Goal: Communication & Community: Participate in discussion

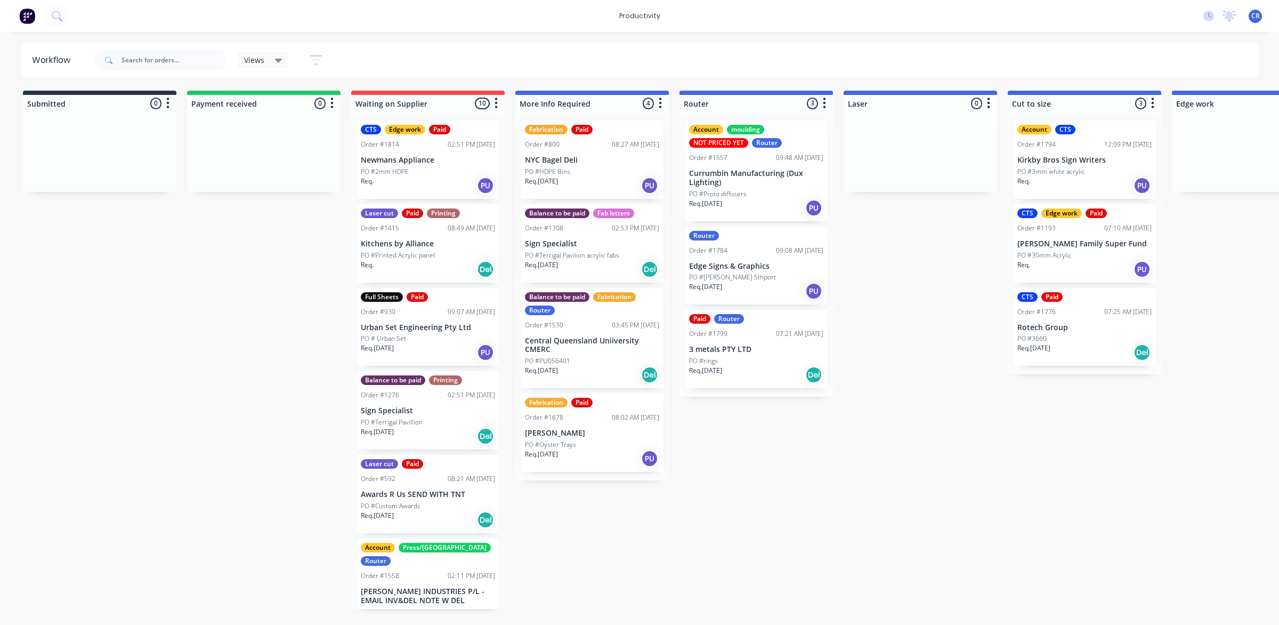
scroll to position [0, 428]
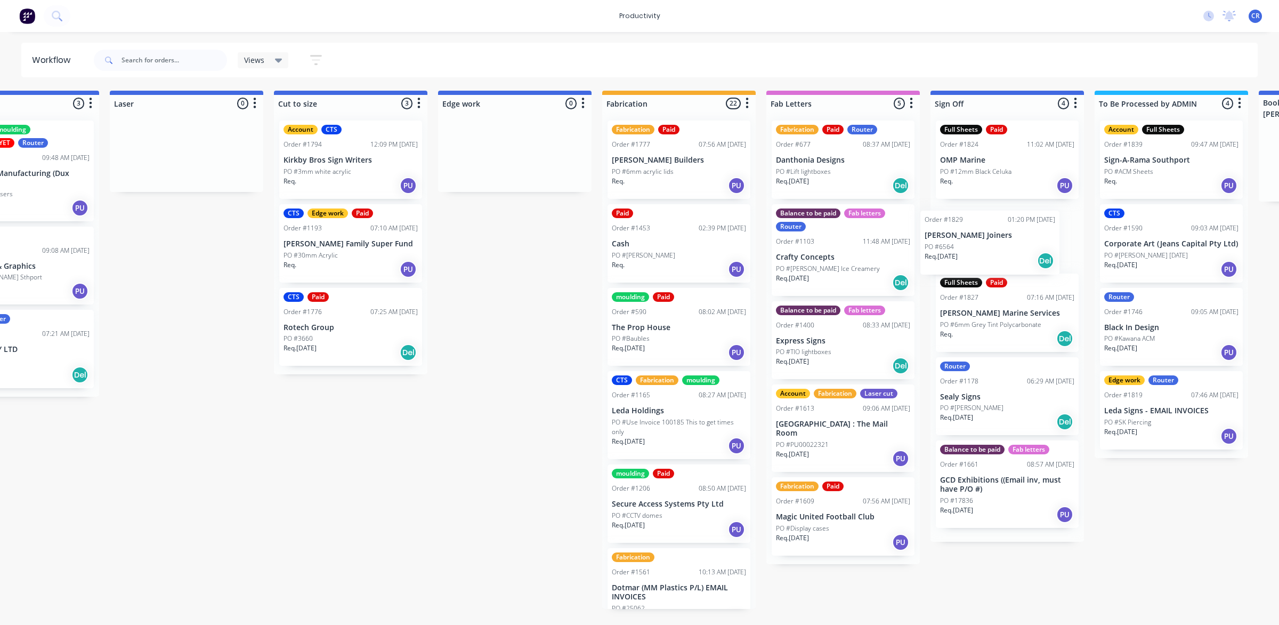
drag, startPoint x: 976, startPoint y: 247, endPoint x: 996, endPoint y: 251, distance: 20.1
click at [996, 251] on div "Submitted 0 Sort By Created date Required date Order number Customer name Most …" at bounding box center [533, 350] width 2551 height 518
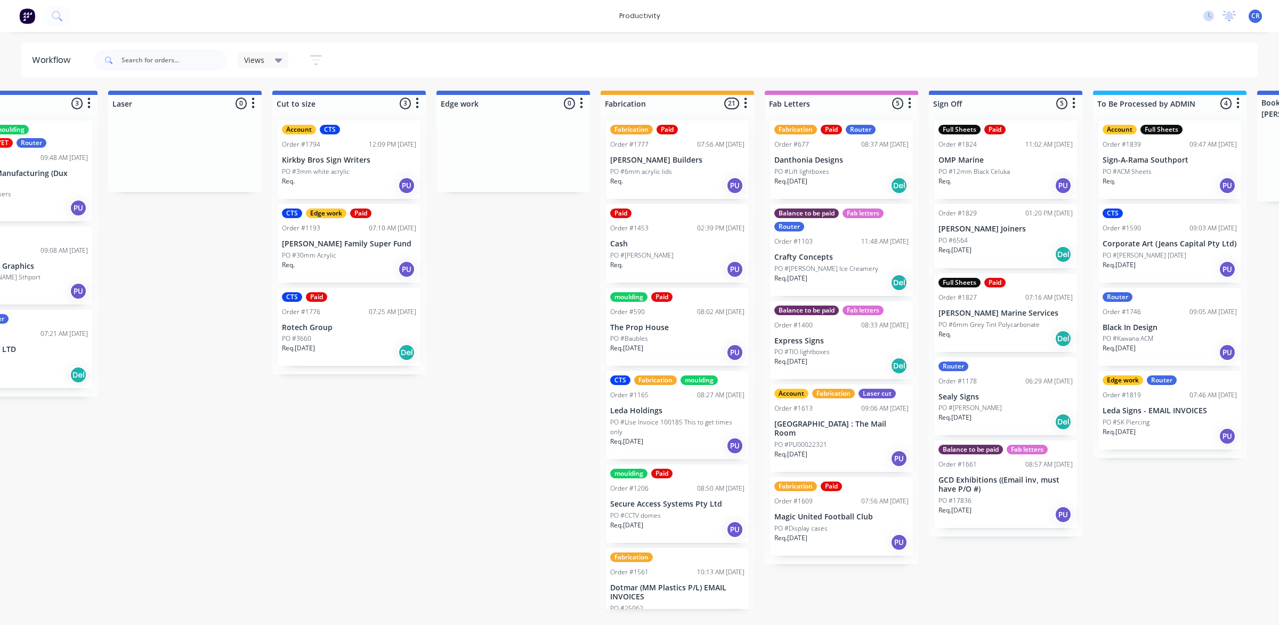
click at [993, 238] on div "PO #6564" at bounding box center [1006, 241] width 134 height 10
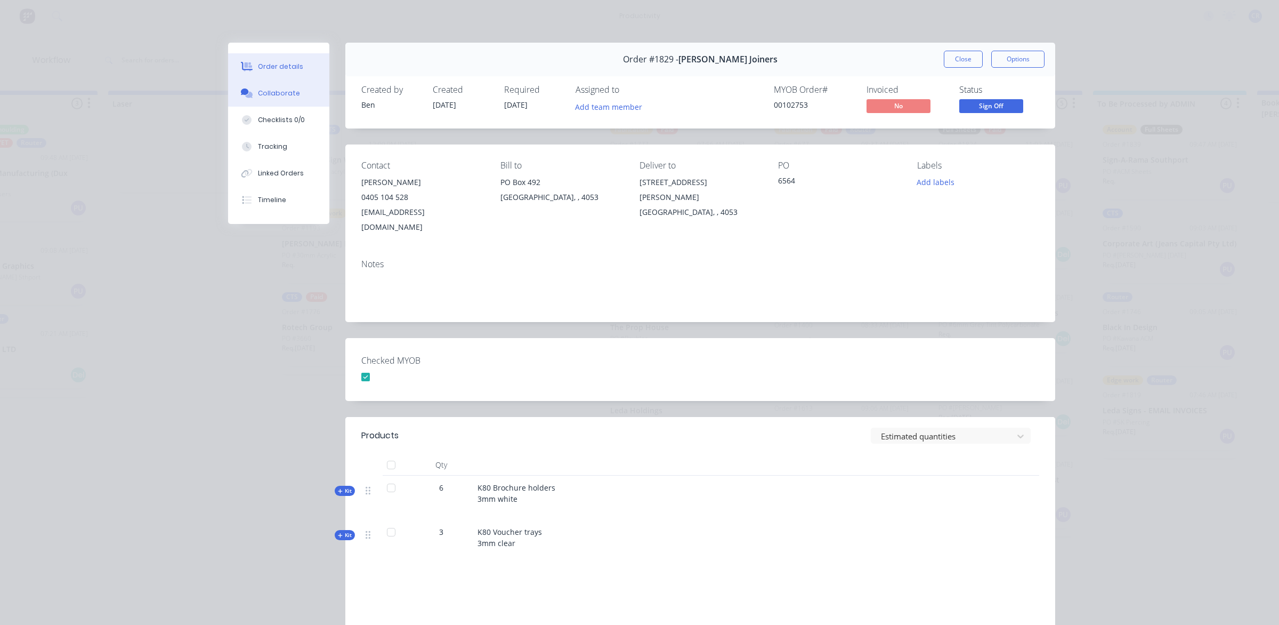
click at [288, 100] on button "Collaborate" at bounding box center [278, 93] width 101 height 27
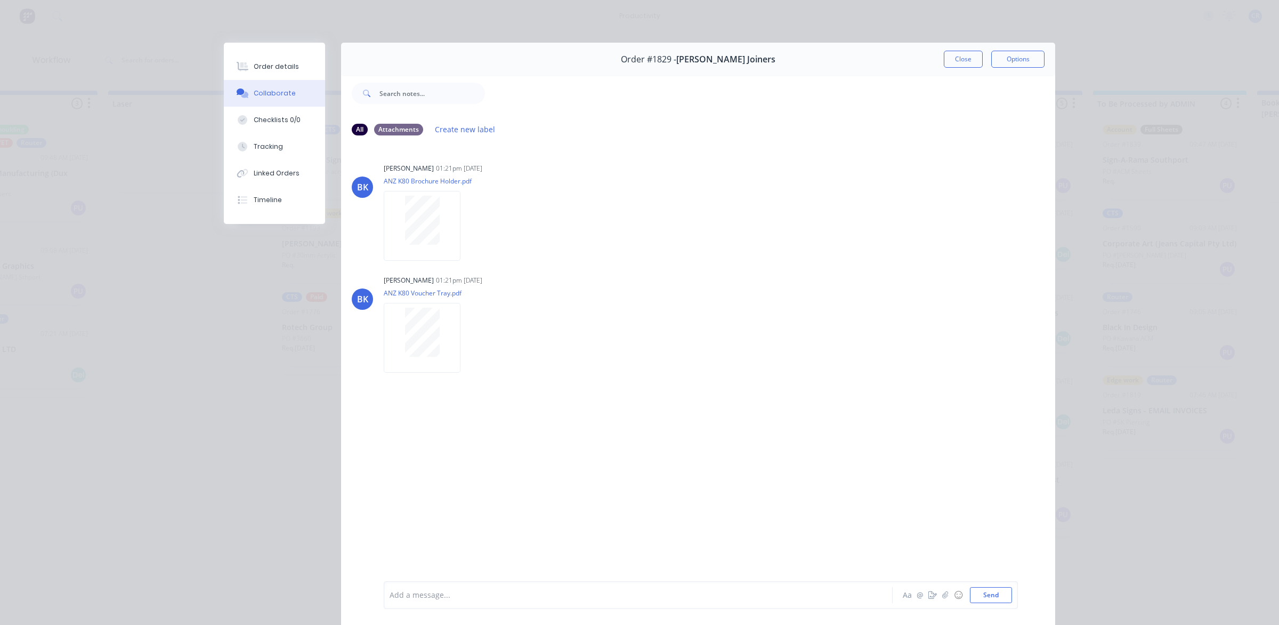
click at [465, 588] on div "Add a message..." at bounding box center [623, 595] width 467 height 16
click at [537, 596] on span "Done. gave them to chrarlie to wrap with other order" at bounding box center [509, 595] width 189 height 10
click at [982, 587] on button "Send" at bounding box center [991, 595] width 42 height 16
click at [273, 73] on button "Order details" at bounding box center [274, 66] width 101 height 27
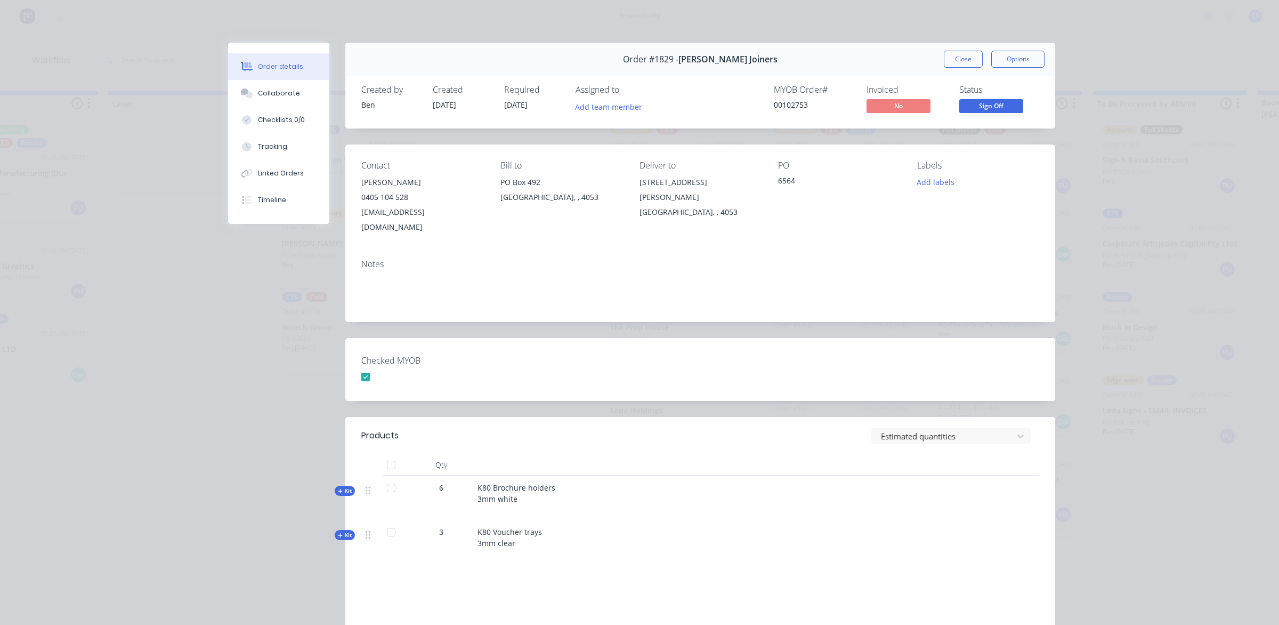
click at [953, 59] on button "Close" at bounding box center [963, 59] width 39 height 17
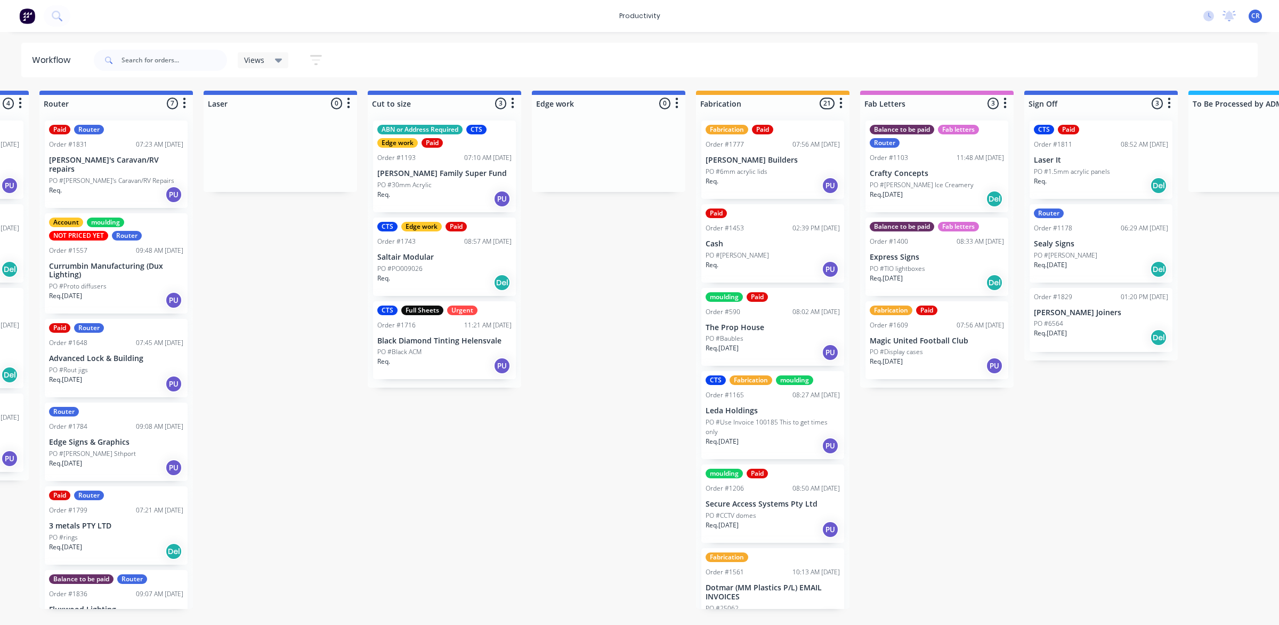
scroll to position [0, 666]
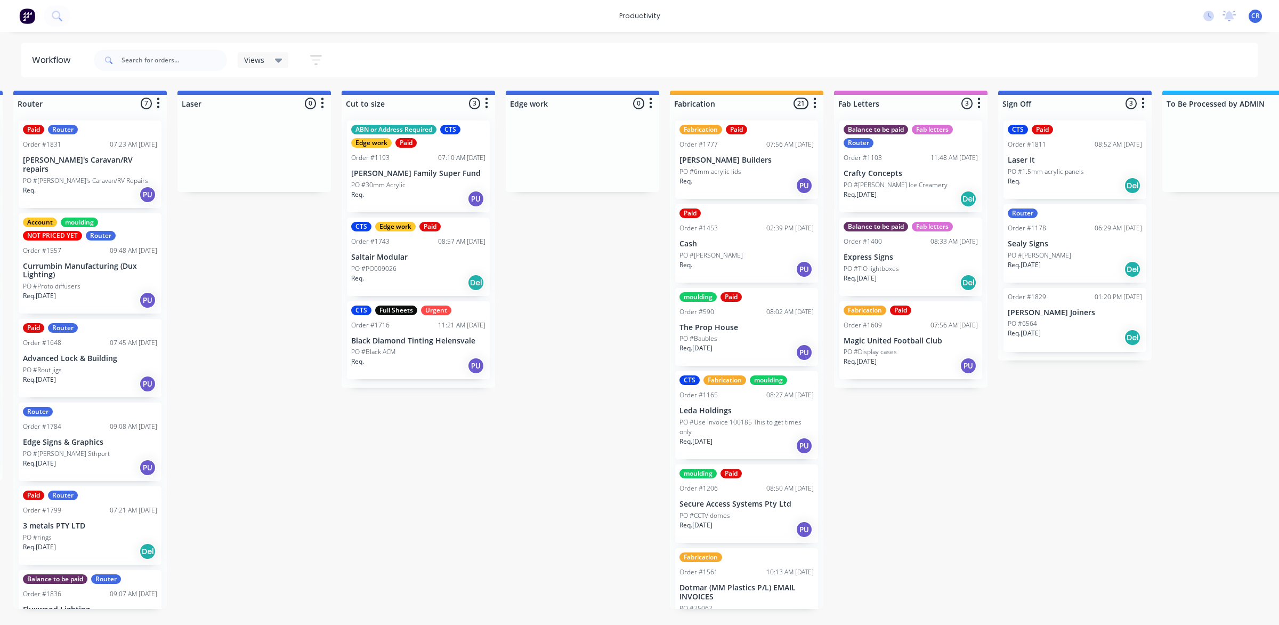
click at [734, 178] on div "Req. PU" at bounding box center [747, 185] width 134 height 18
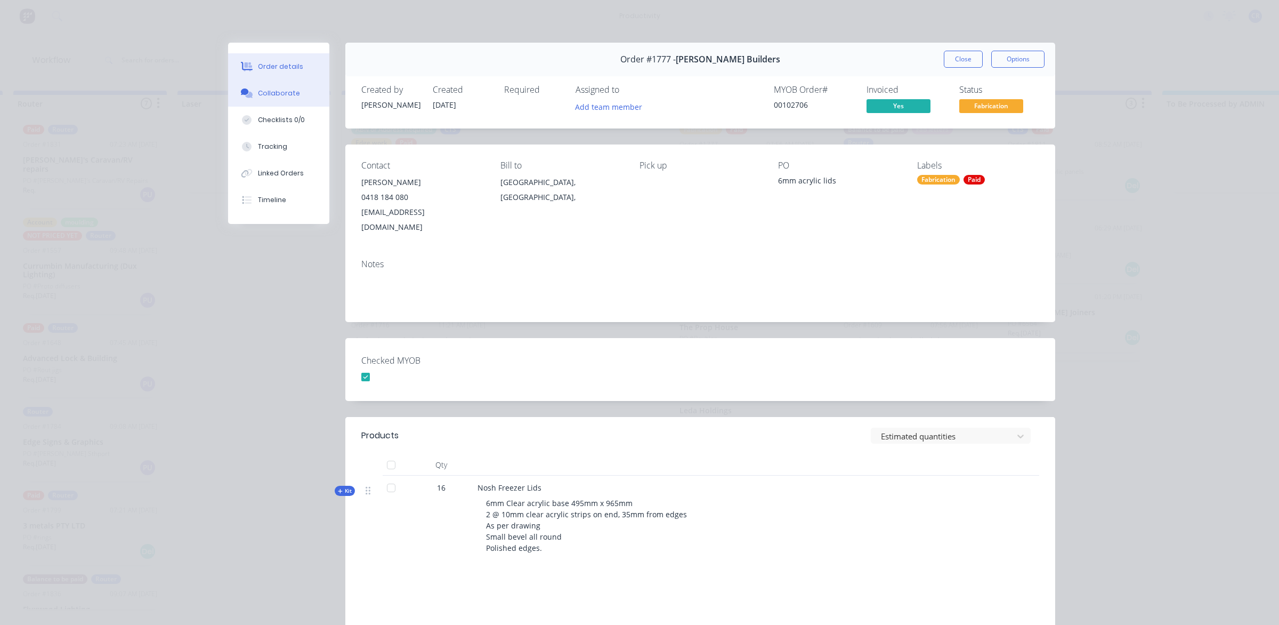
click at [302, 91] on button "Collaborate" at bounding box center [278, 93] width 101 height 27
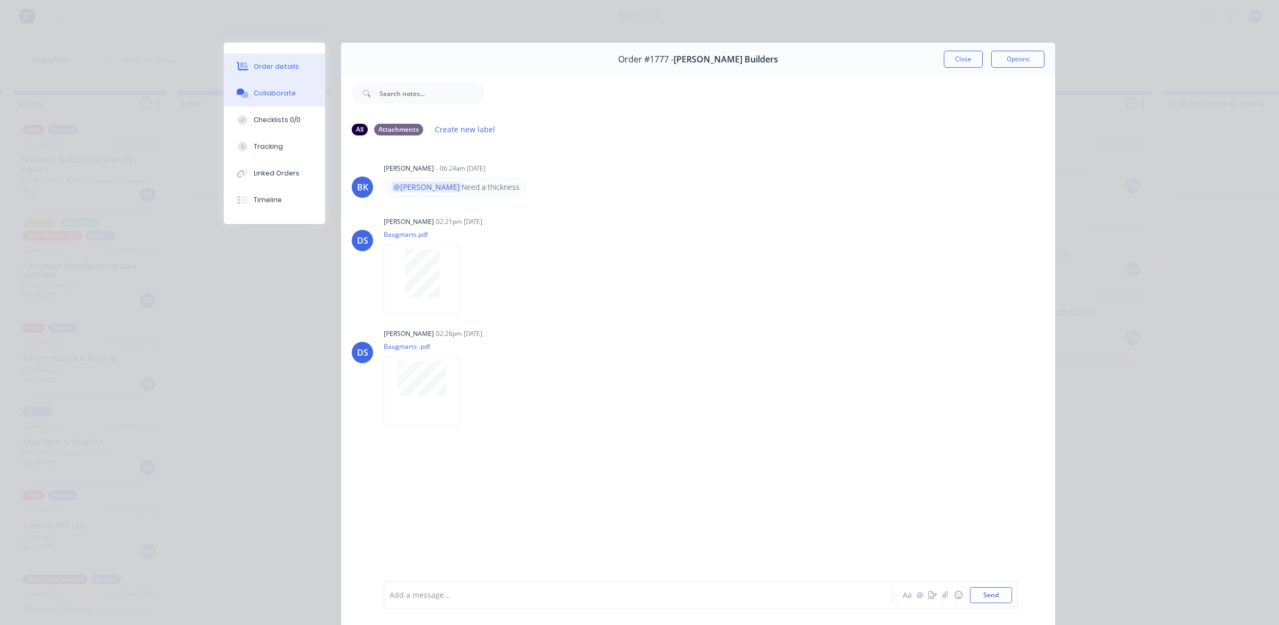
click at [281, 60] on button "Order details" at bounding box center [274, 66] width 101 height 27
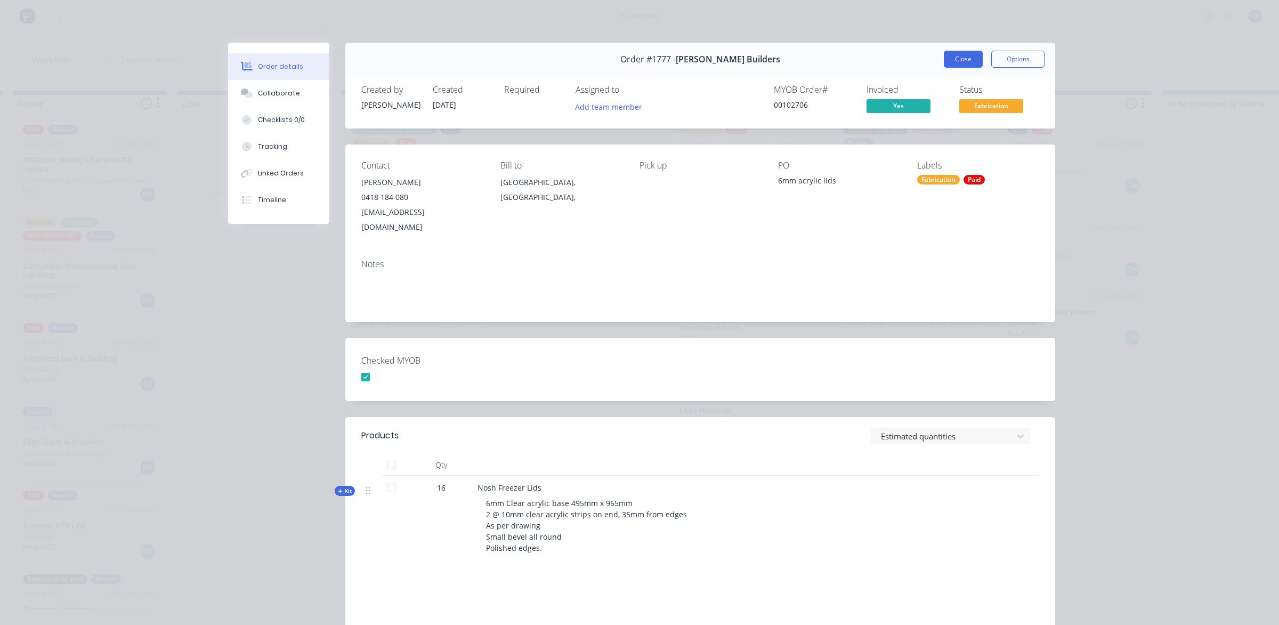
click at [968, 61] on button "Close" at bounding box center [963, 59] width 39 height 17
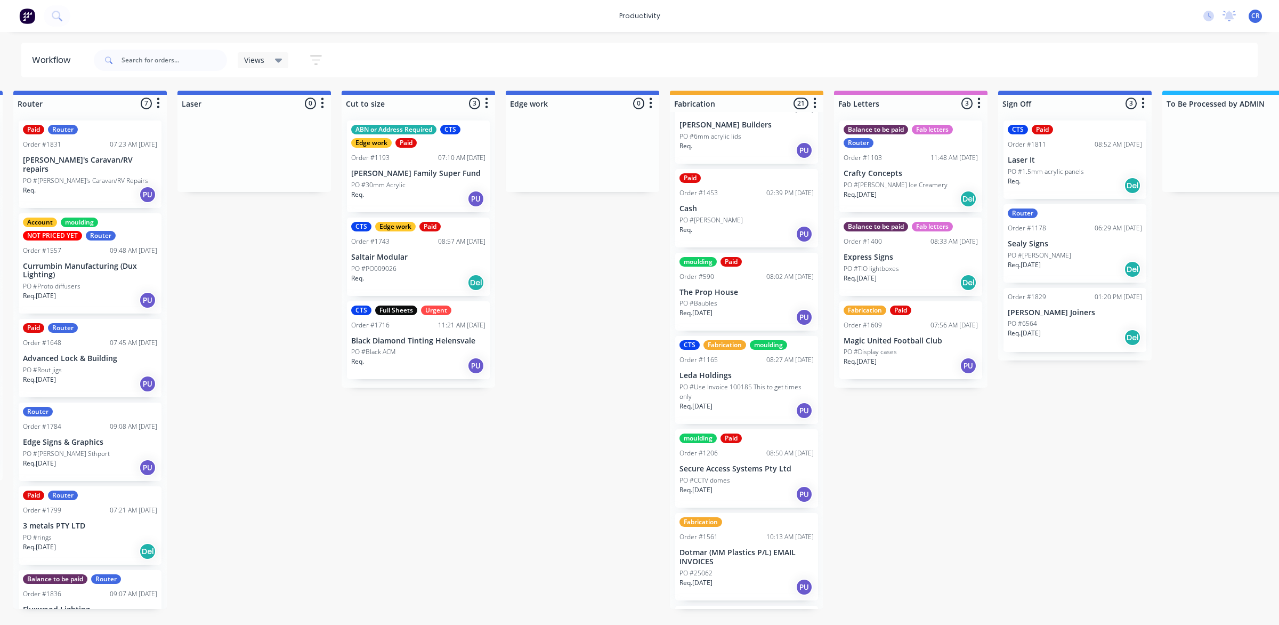
scroll to position [67, 0]
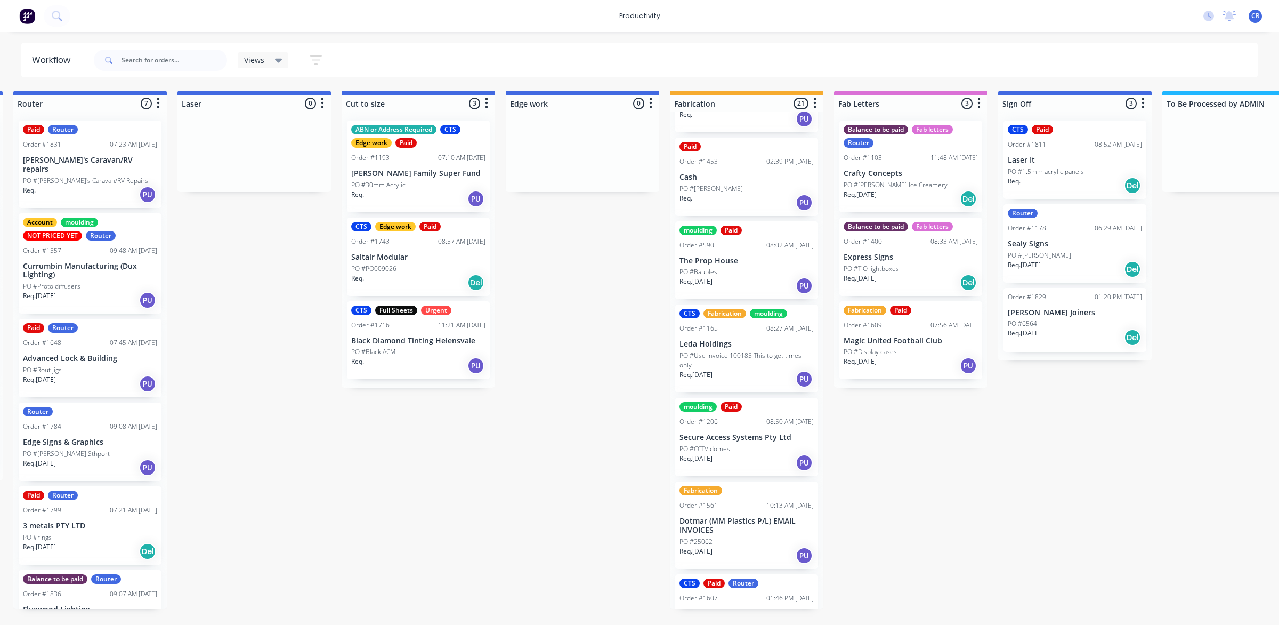
click at [745, 434] on p "Secure Access Systems Pty Ltd" at bounding box center [747, 437] width 134 height 9
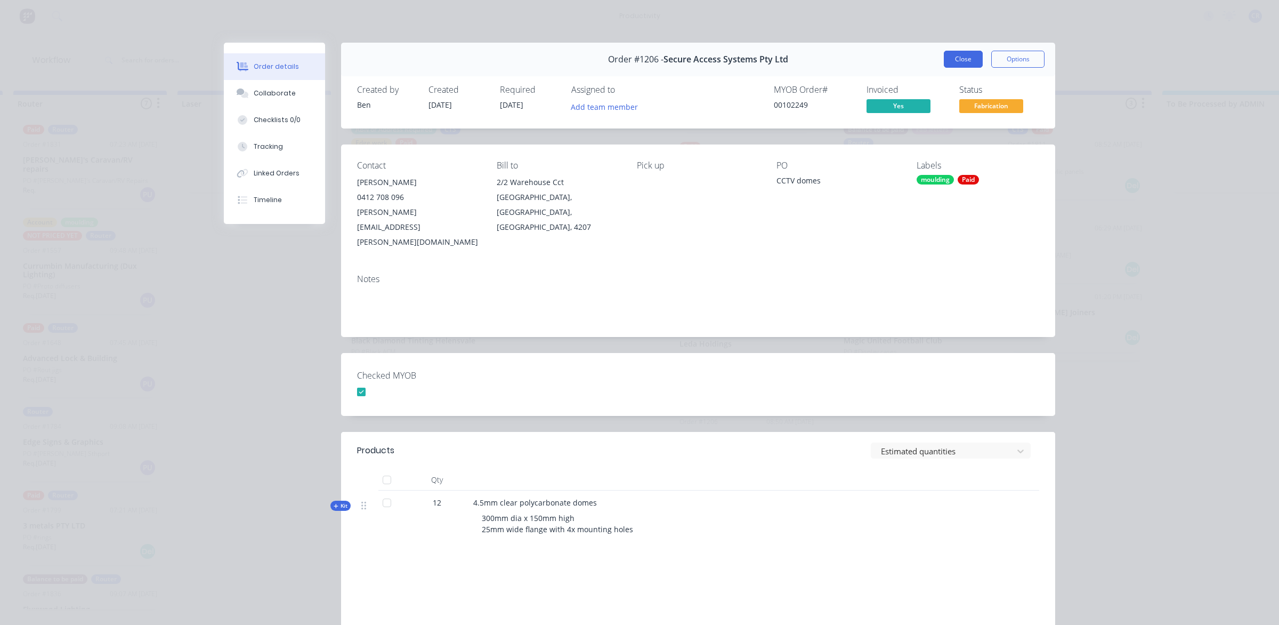
click at [951, 62] on button "Close" at bounding box center [963, 59] width 39 height 17
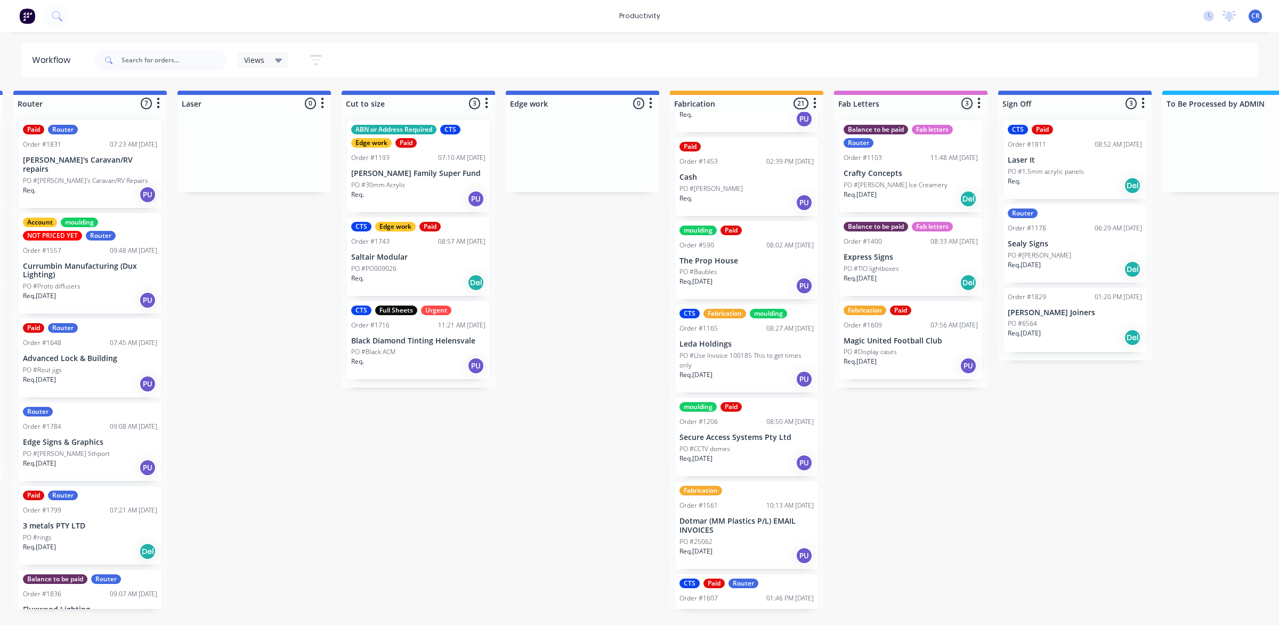
click at [755, 531] on p "Dotmar (MM Plastics P/L) EMAIL INVOICES" at bounding box center [747, 526] width 134 height 18
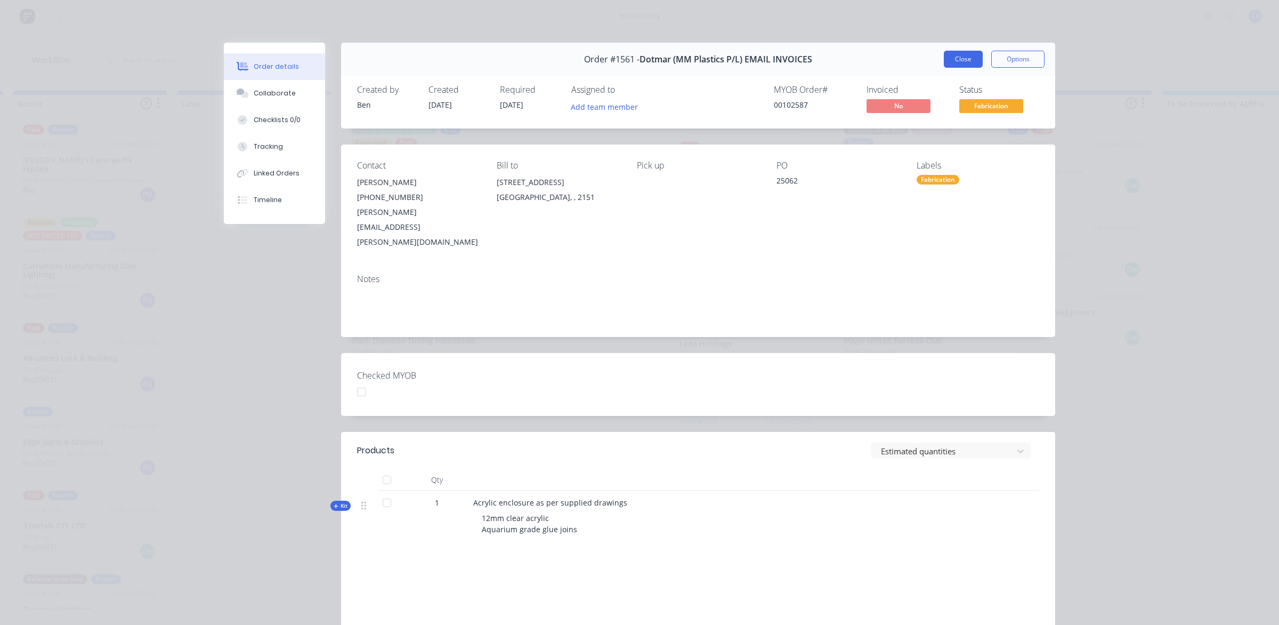
click at [948, 63] on button "Close" at bounding box center [963, 59] width 39 height 17
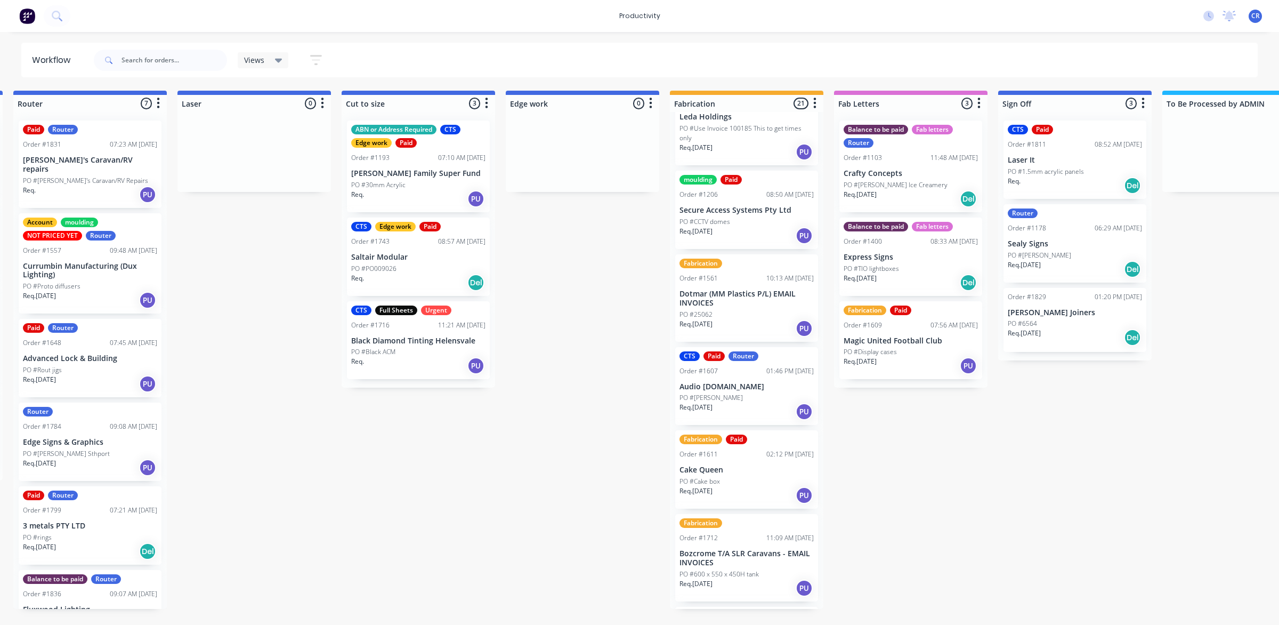
scroll to position [333, 0]
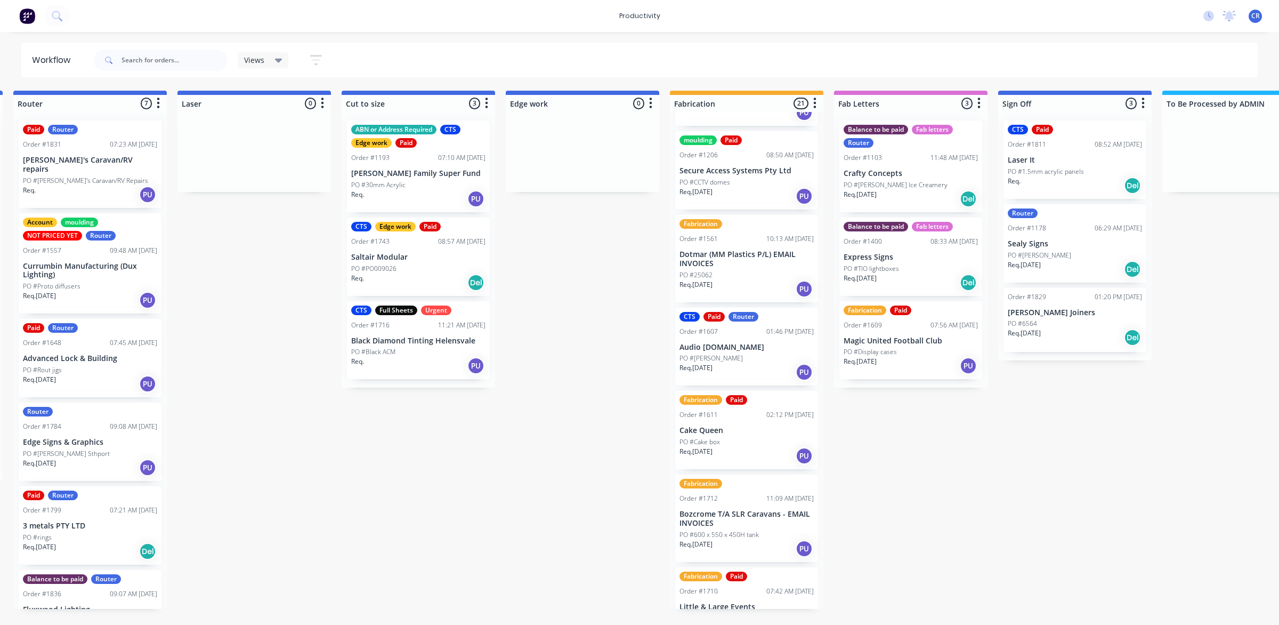
click at [758, 358] on div "PO #[PERSON_NAME]" at bounding box center [747, 358] width 134 height 10
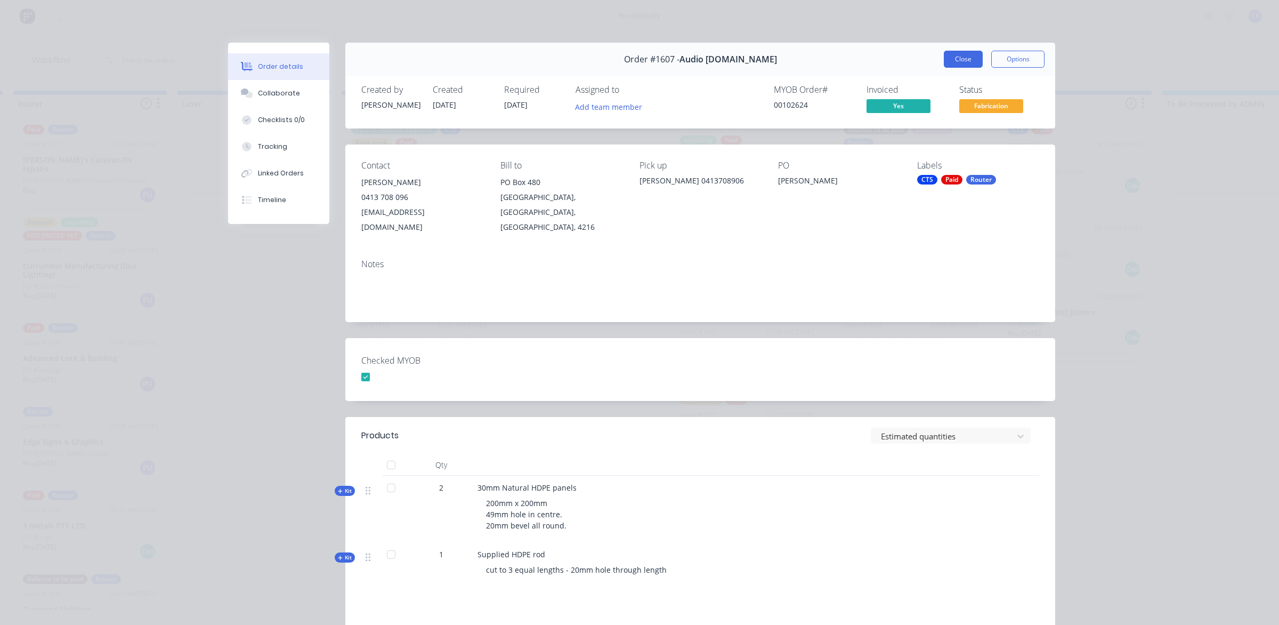
click at [955, 57] on button "Close" at bounding box center [963, 59] width 39 height 17
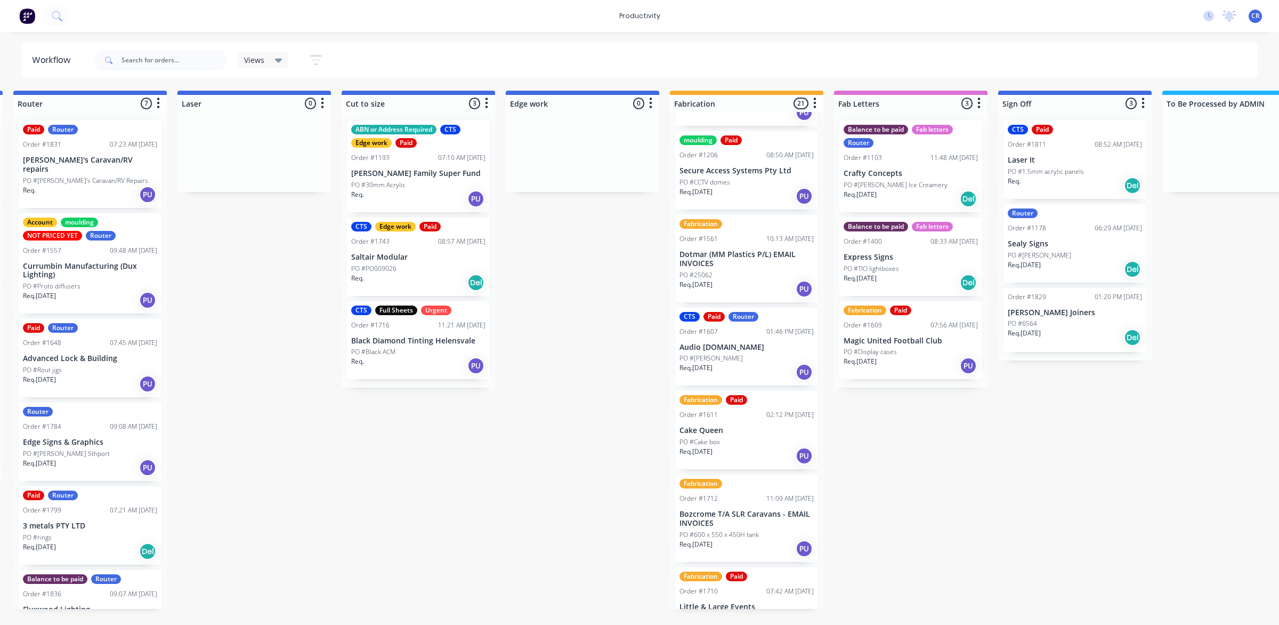
click at [730, 518] on p "Bozcrome T/A SLR Caravans - EMAIL INVOICES" at bounding box center [747, 519] width 134 height 18
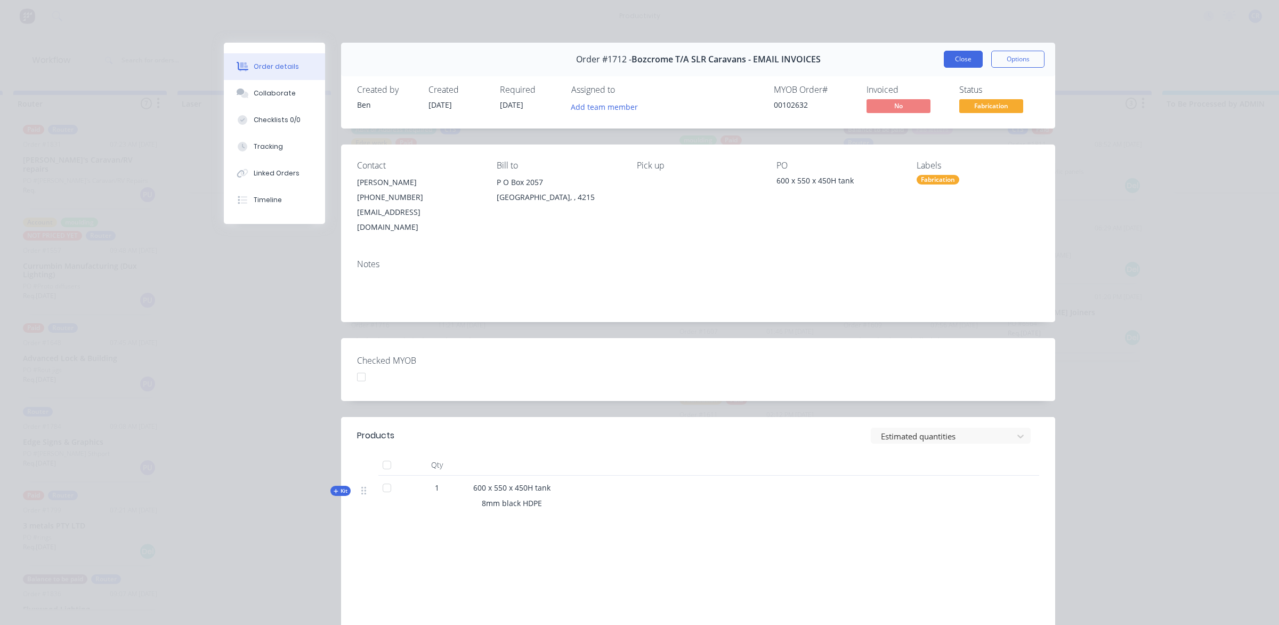
click at [956, 64] on button "Close" at bounding box center [963, 59] width 39 height 17
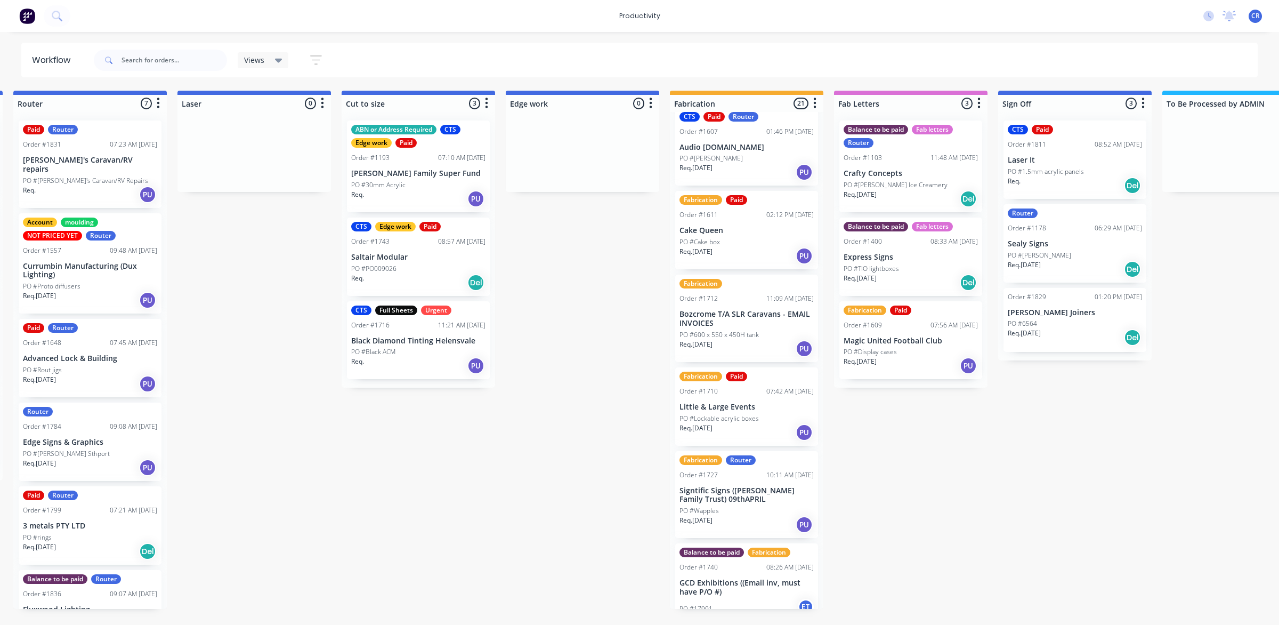
scroll to position [600, 0]
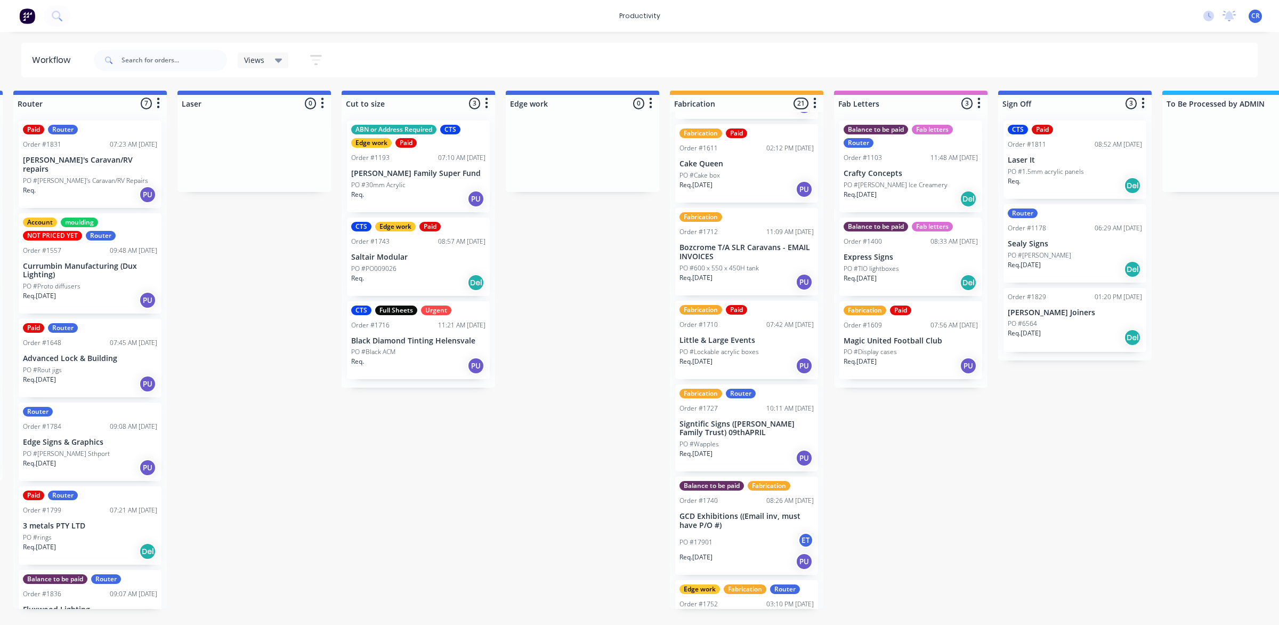
click at [771, 340] on p "Little & Large Events" at bounding box center [747, 340] width 134 height 9
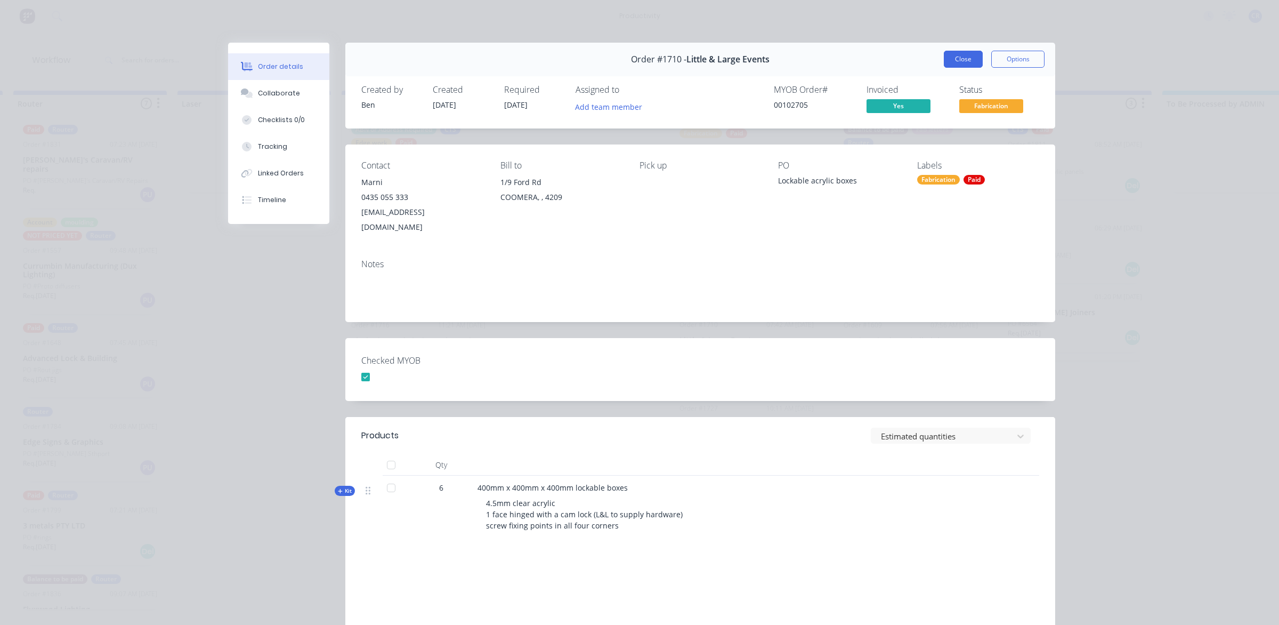
click at [963, 59] on button "Close" at bounding box center [963, 59] width 39 height 17
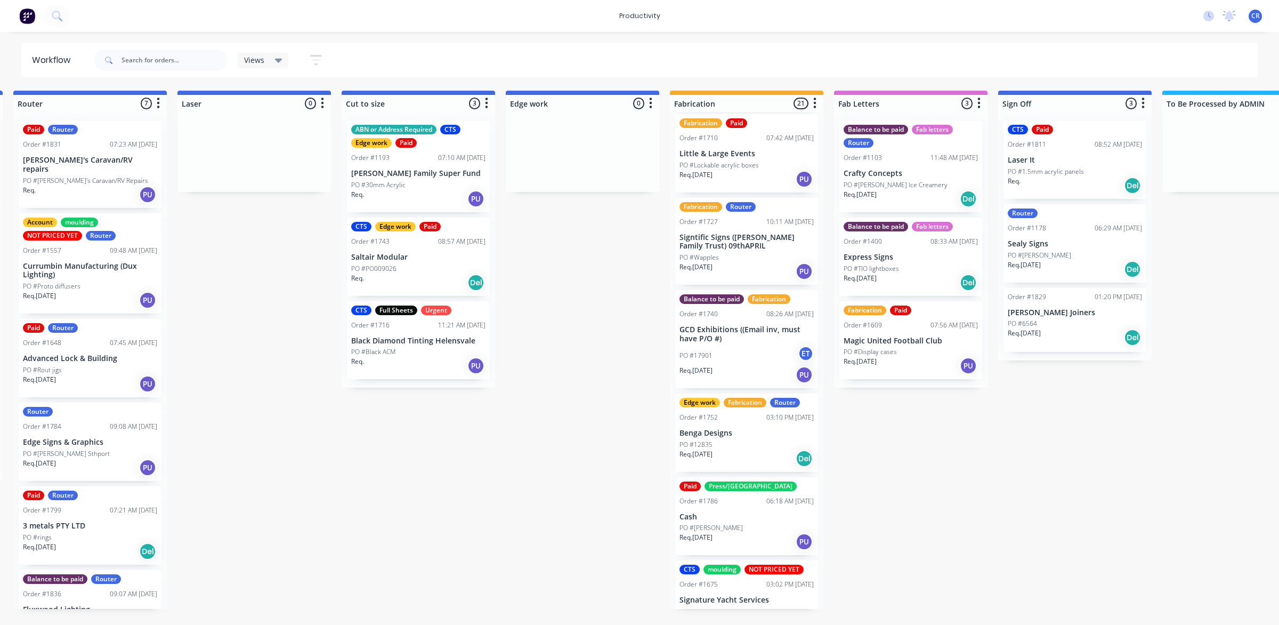
scroll to position [800, 0]
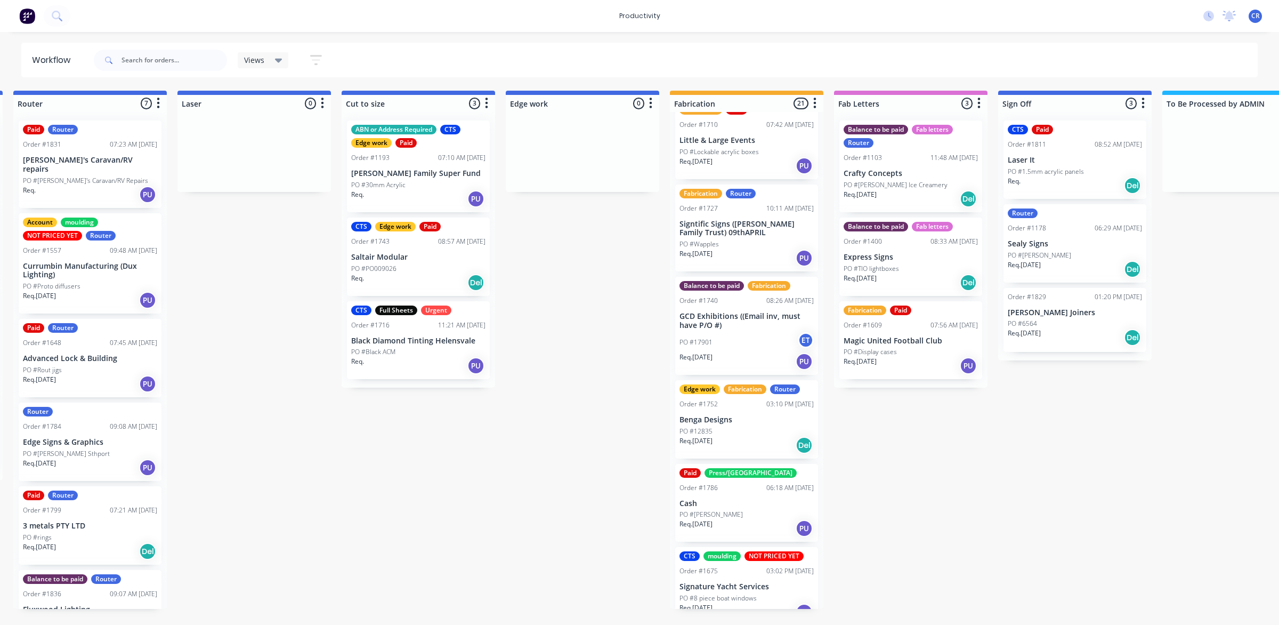
click at [750, 339] on div "PO #17901 ET" at bounding box center [747, 342] width 134 height 20
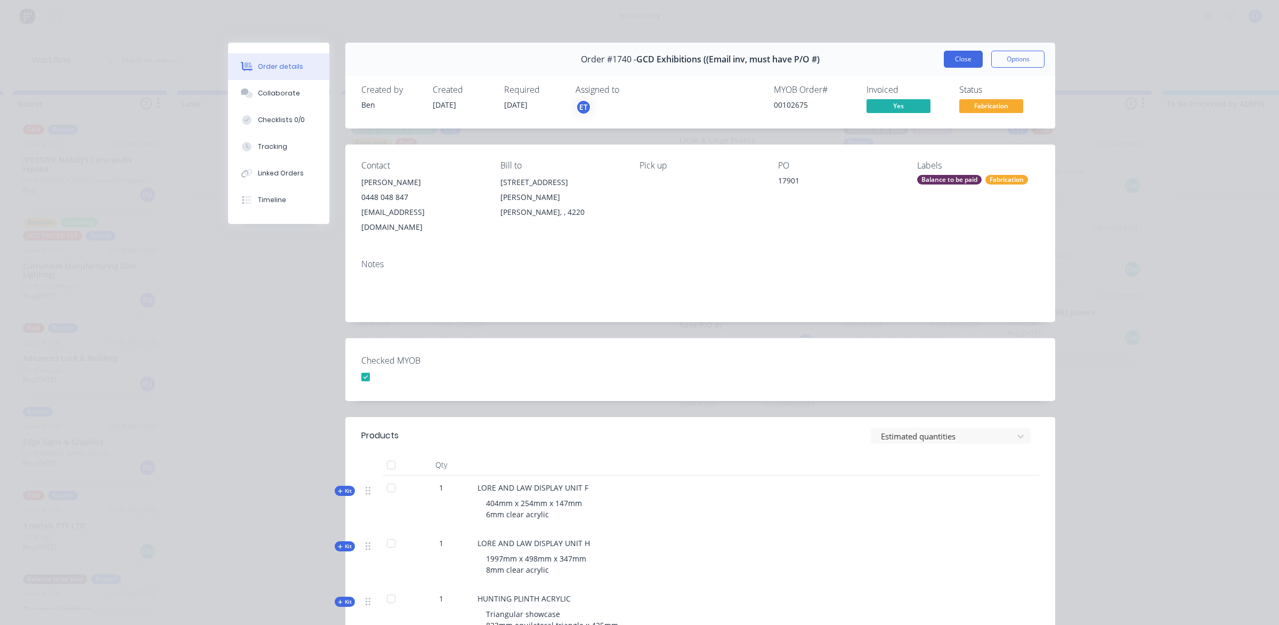
click at [960, 65] on button "Close" at bounding box center [963, 59] width 39 height 17
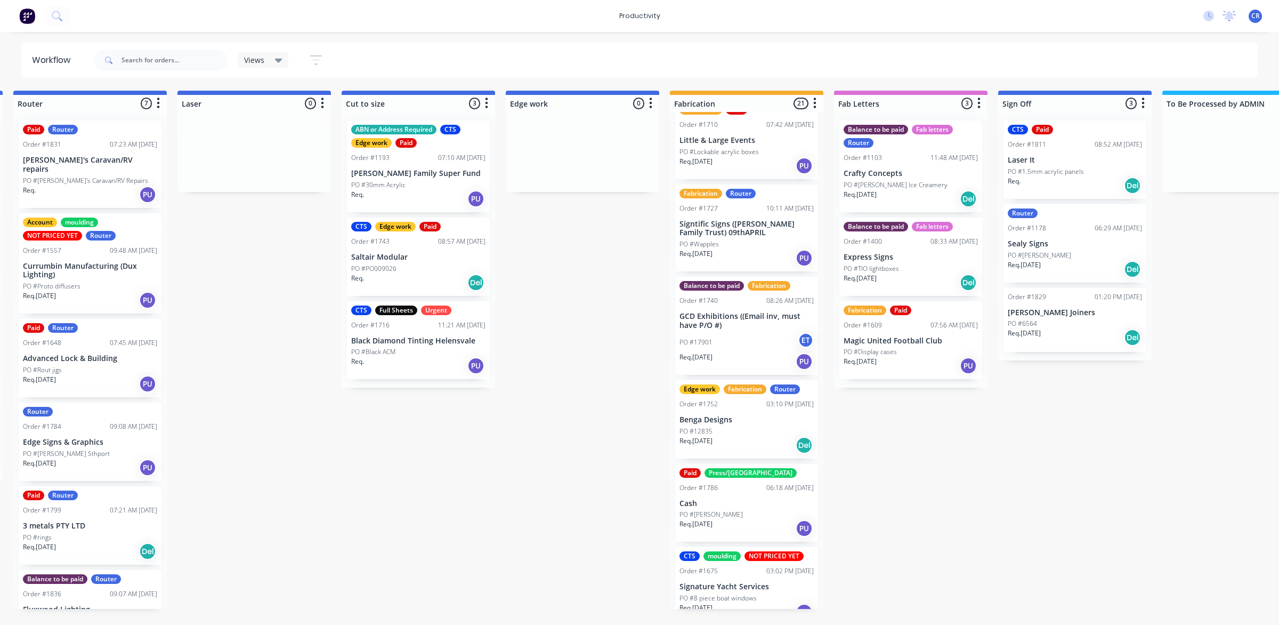
click at [742, 516] on p "PO #[PERSON_NAME]" at bounding box center [711, 515] width 63 height 10
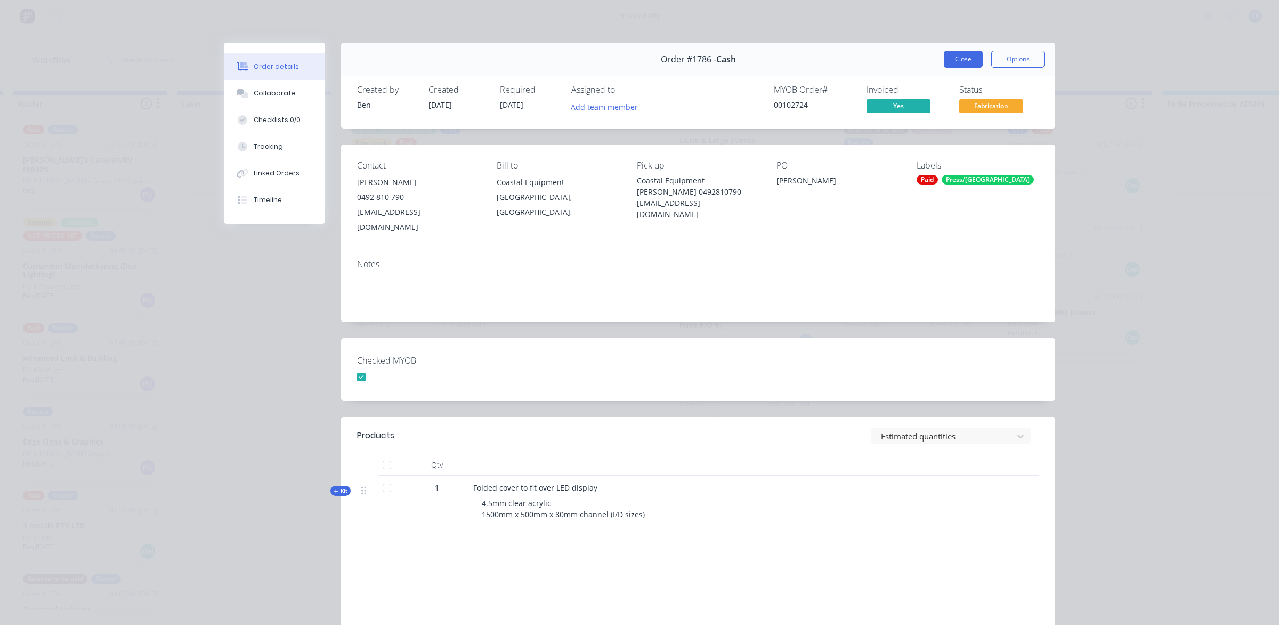
click at [961, 59] on button "Close" at bounding box center [963, 59] width 39 height 17
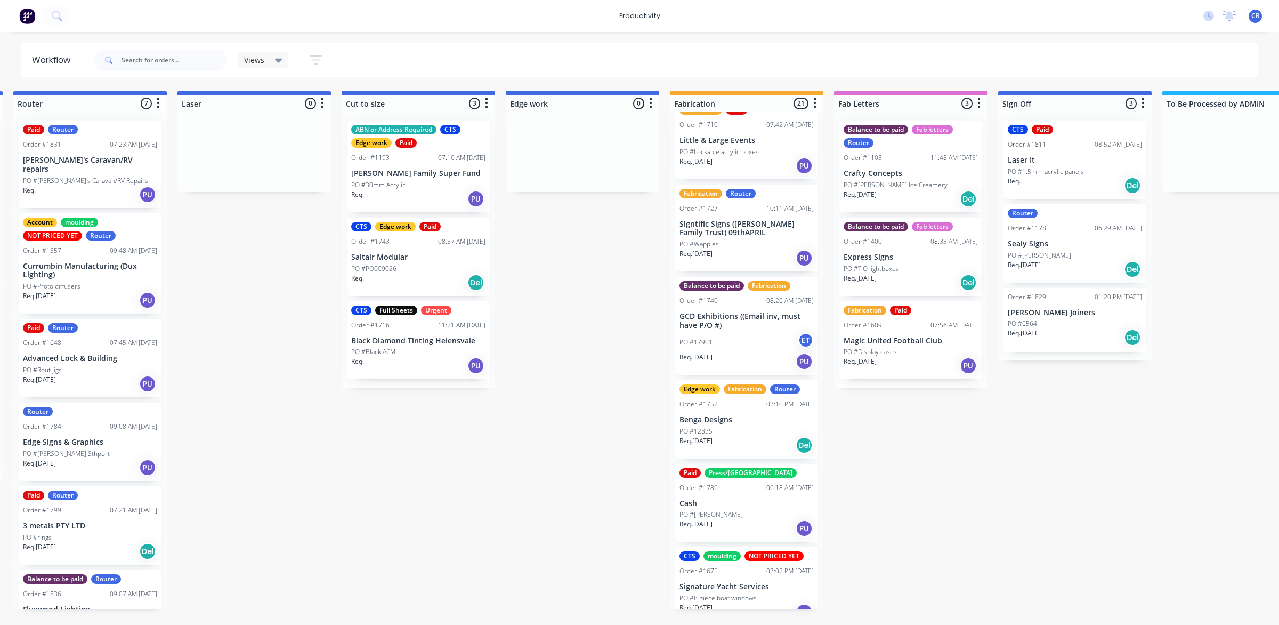
scroll to position [866, 0]
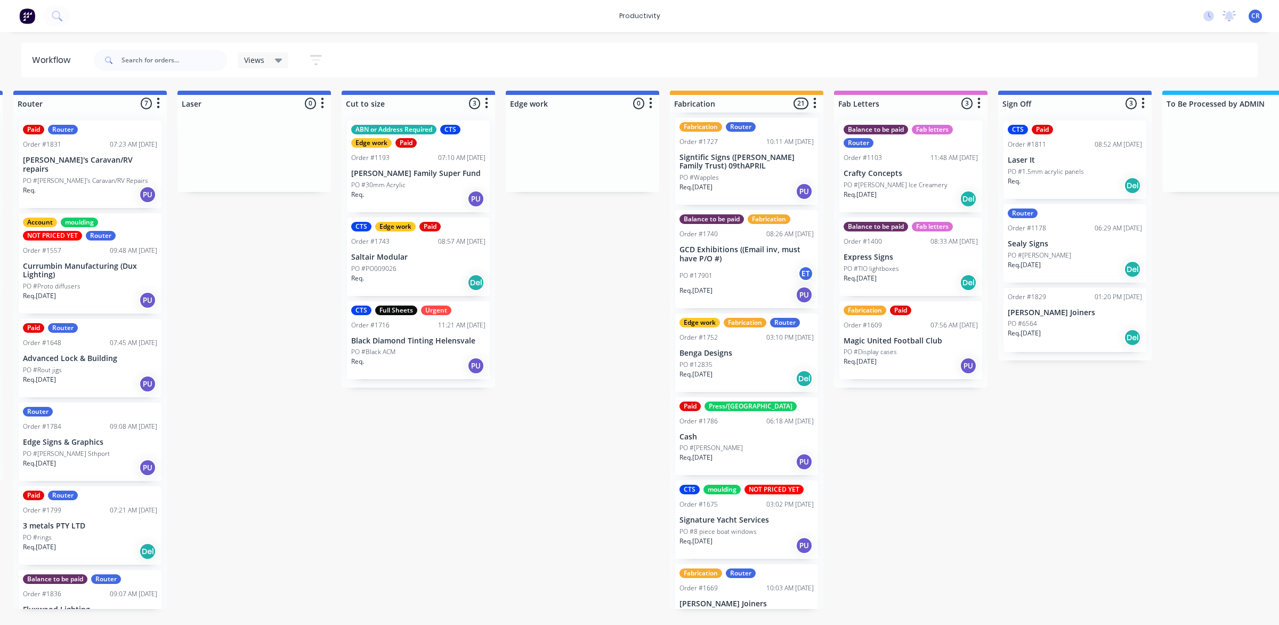
click at [749, 506] on div "Order #1675 03:02 PM 24/09/25" at bounding box center [747, 505] width 134 height 10
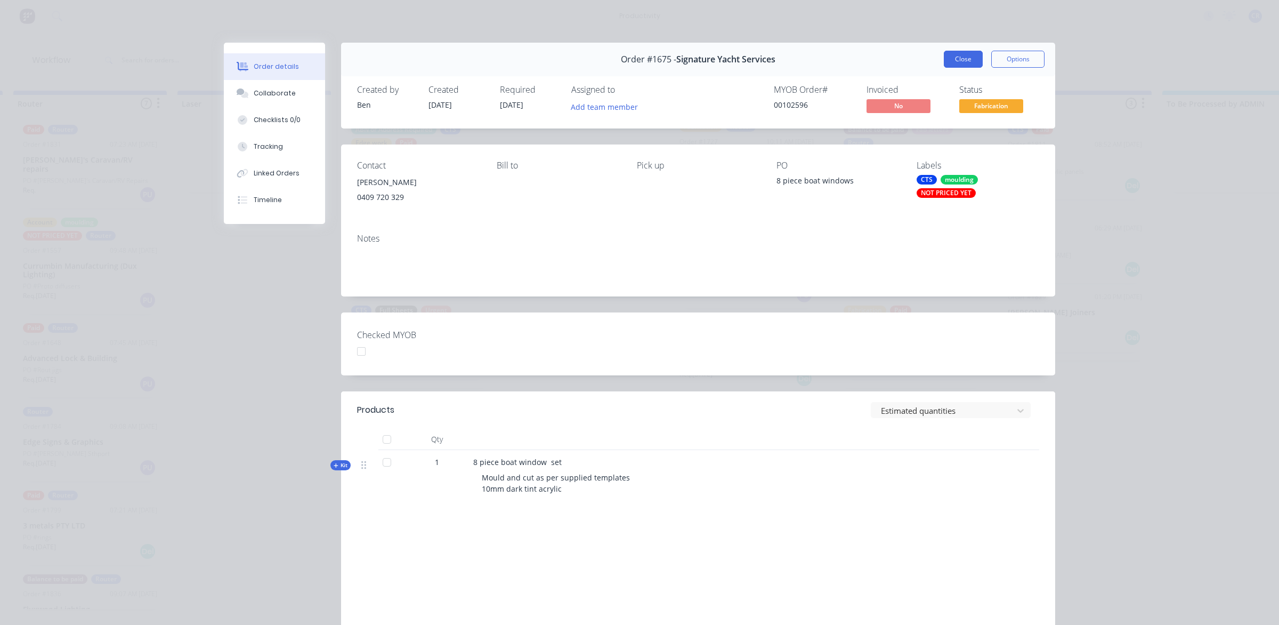
click at [965, 57] on button "Close" at bounding box center [963, 59] width 39 height 17
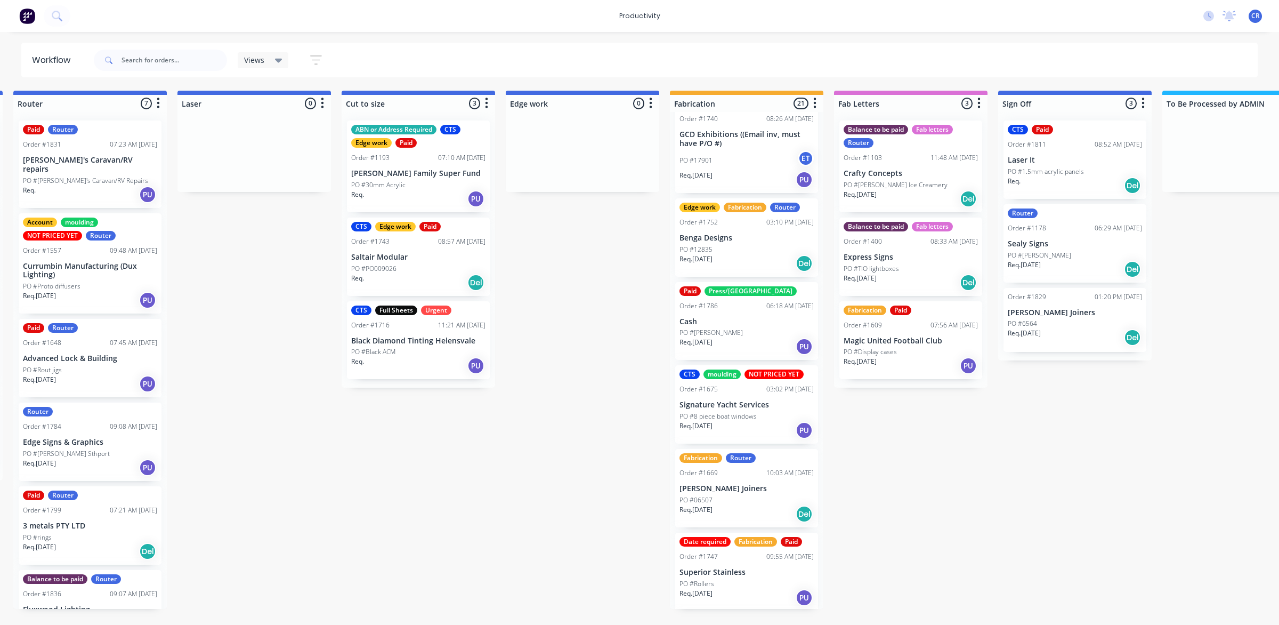
scroll to position [1000, 0]
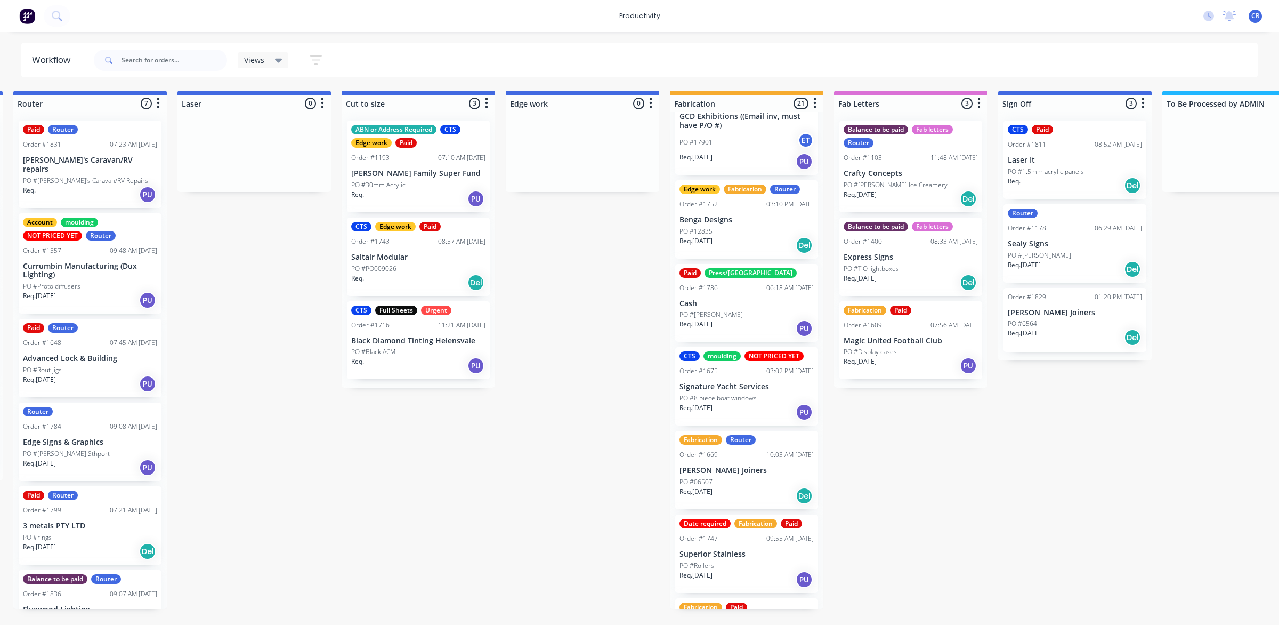
click at [729, 492] on div "Req. 13/10/25 Del" at bounding box center [747, 496] width 134 height 18
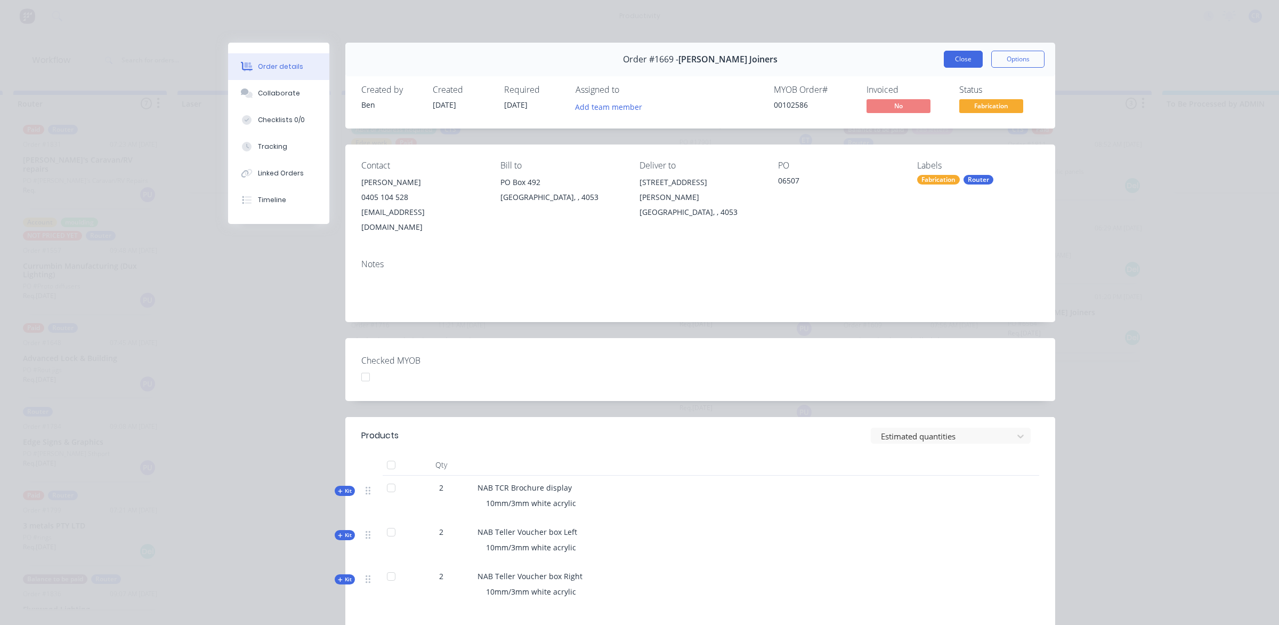
click at [963, 65] on button "Close" at bounding box center [963, 59] width 39 height 17
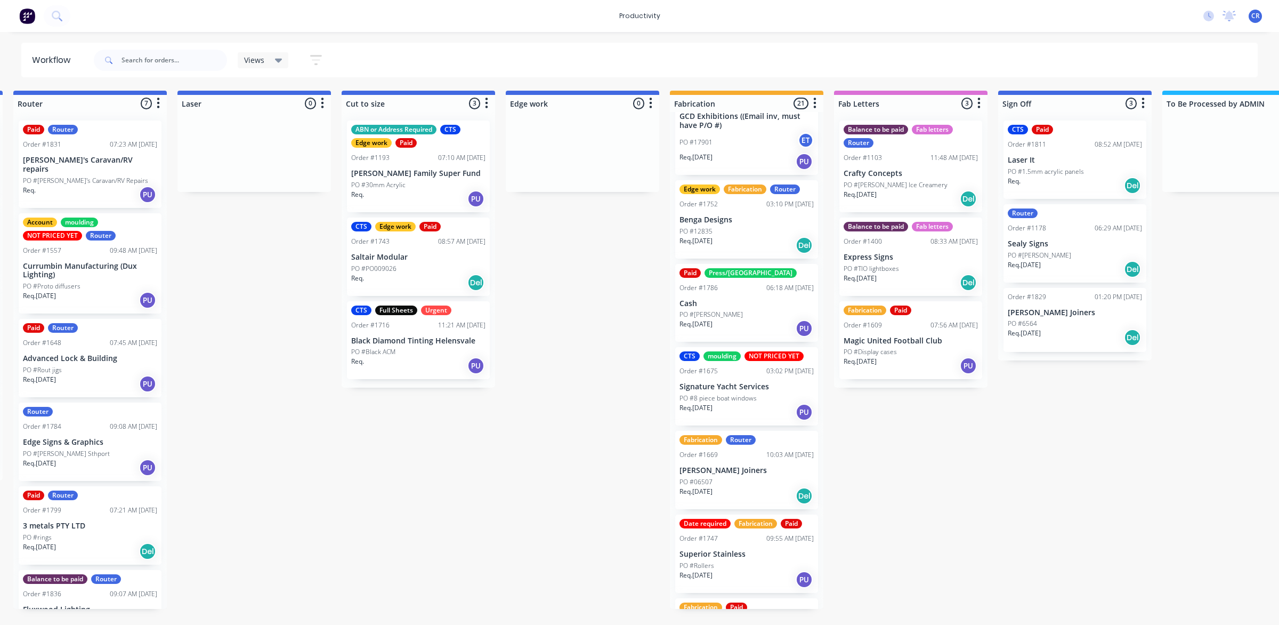
click at [721, 570] on div "Req. 16/10/25 PU" at bounding box center [747, 579] width 134 height 18
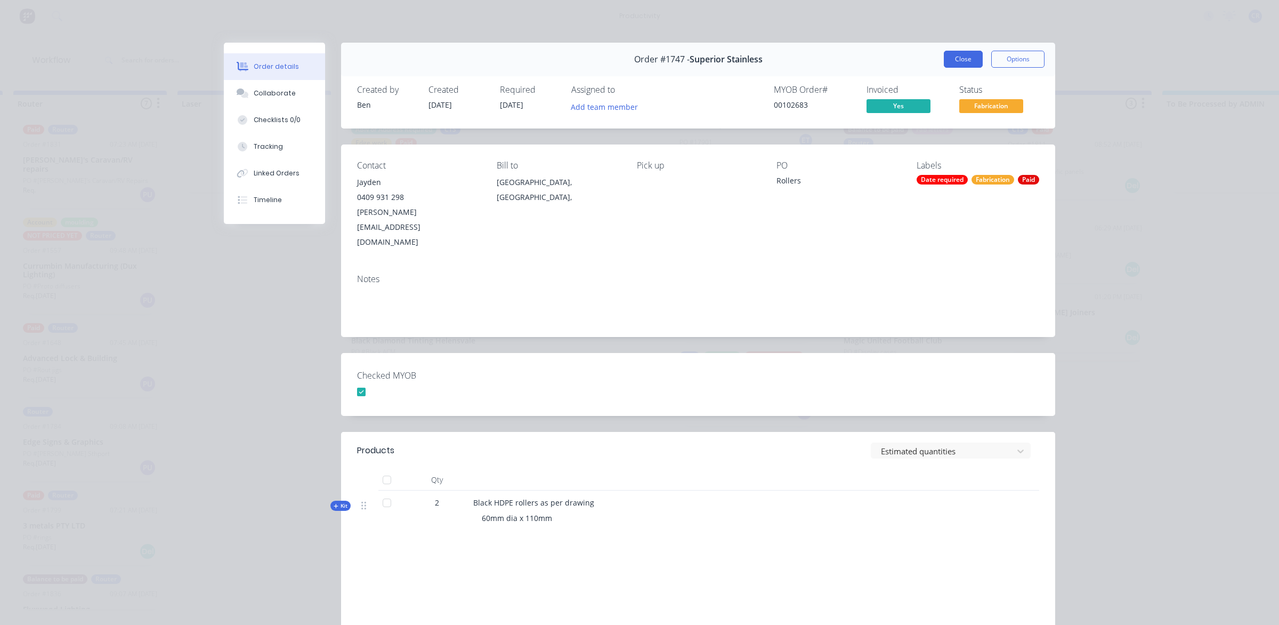
click at [946, 59] on button "Close" at bounding box center [963, 59] width 39 height 17
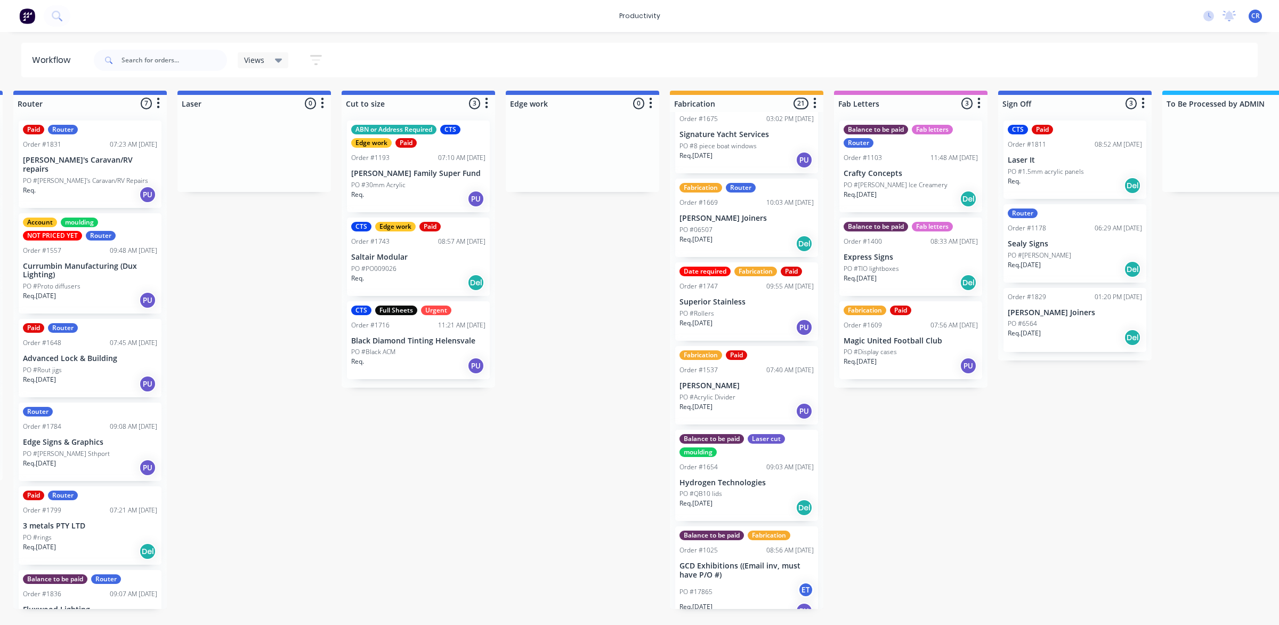
scroll to position [1266, 0]
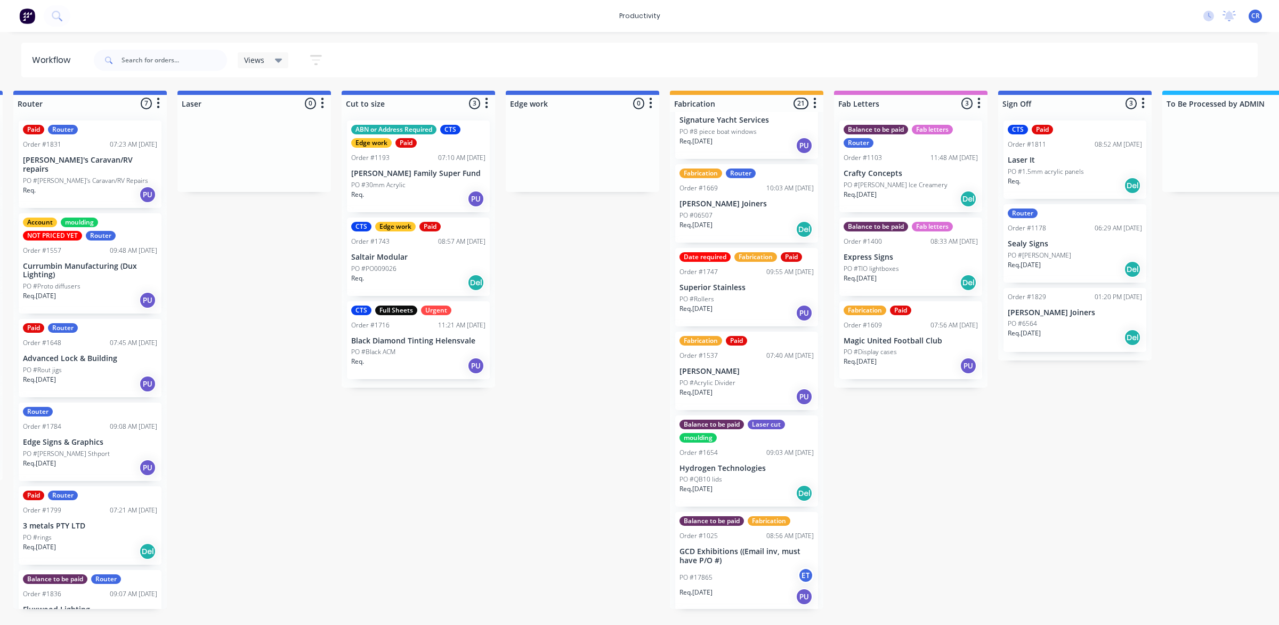
click at [720, 375] on div "Fabrication Paid Order #1537 07:40 AM 29/09/25 Bento Sushi PO #Acrylic Divider …" at bounding box center [746, 371] width 143 height 78
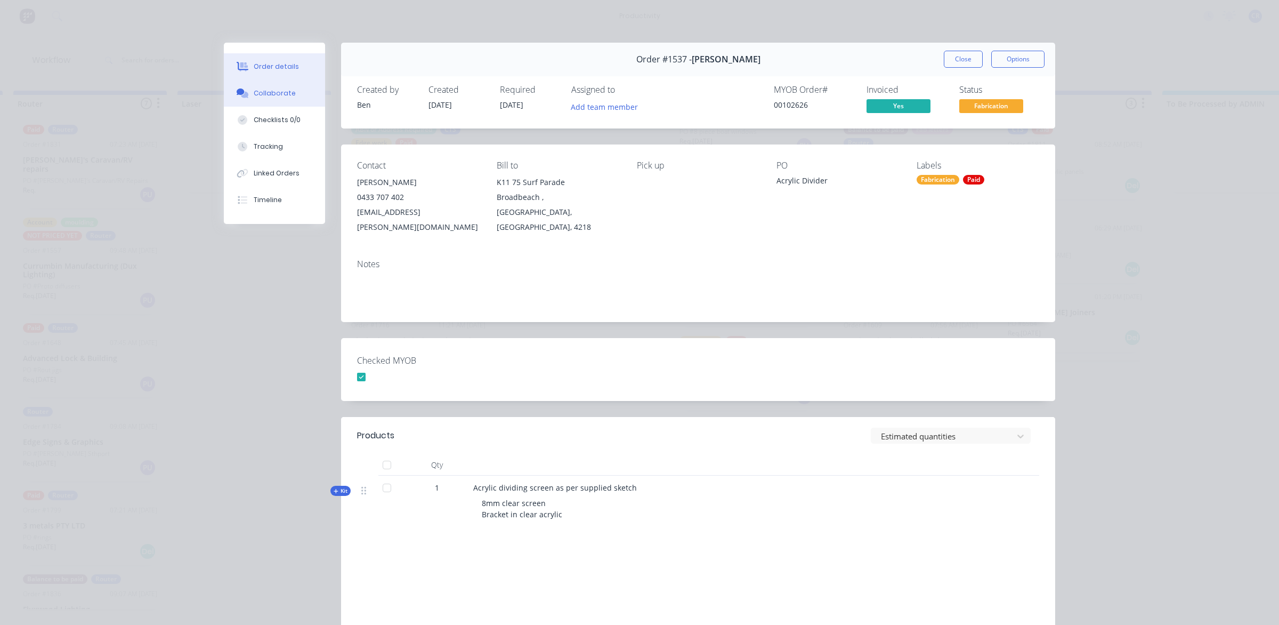
click at [265, 91] on div "Collaborate" at bounding box center [275, 93] width 42 height 10
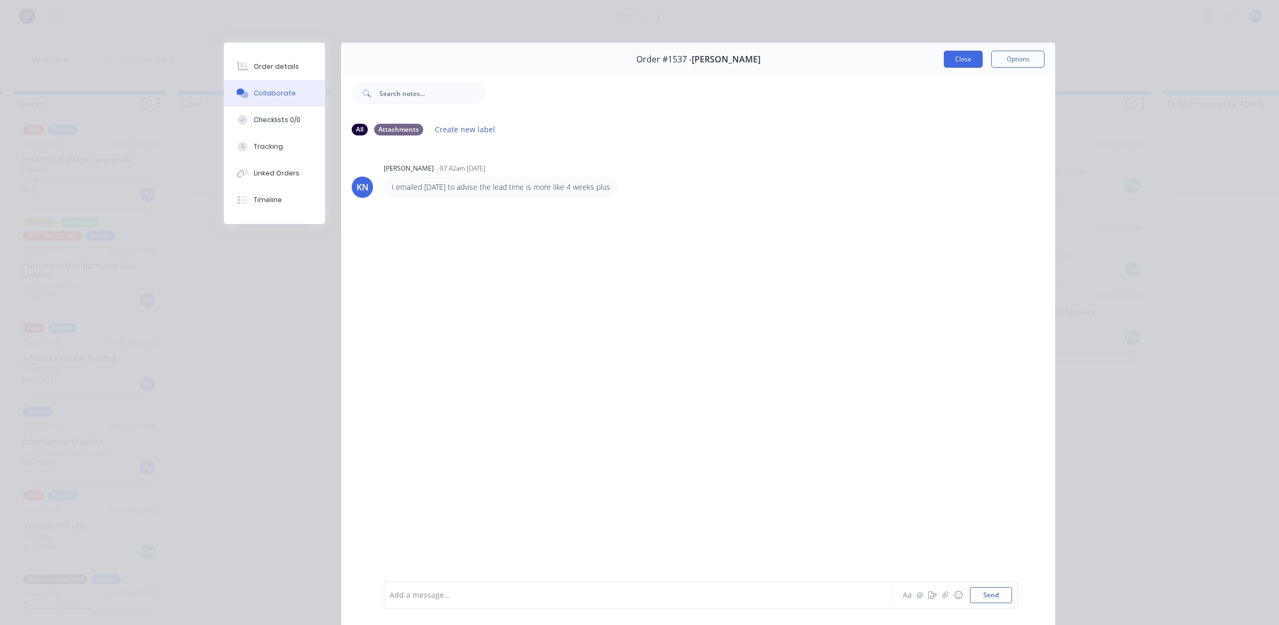
click at [949, 62] on button "Close" at bounding box center [963, 59] width 39 height 17
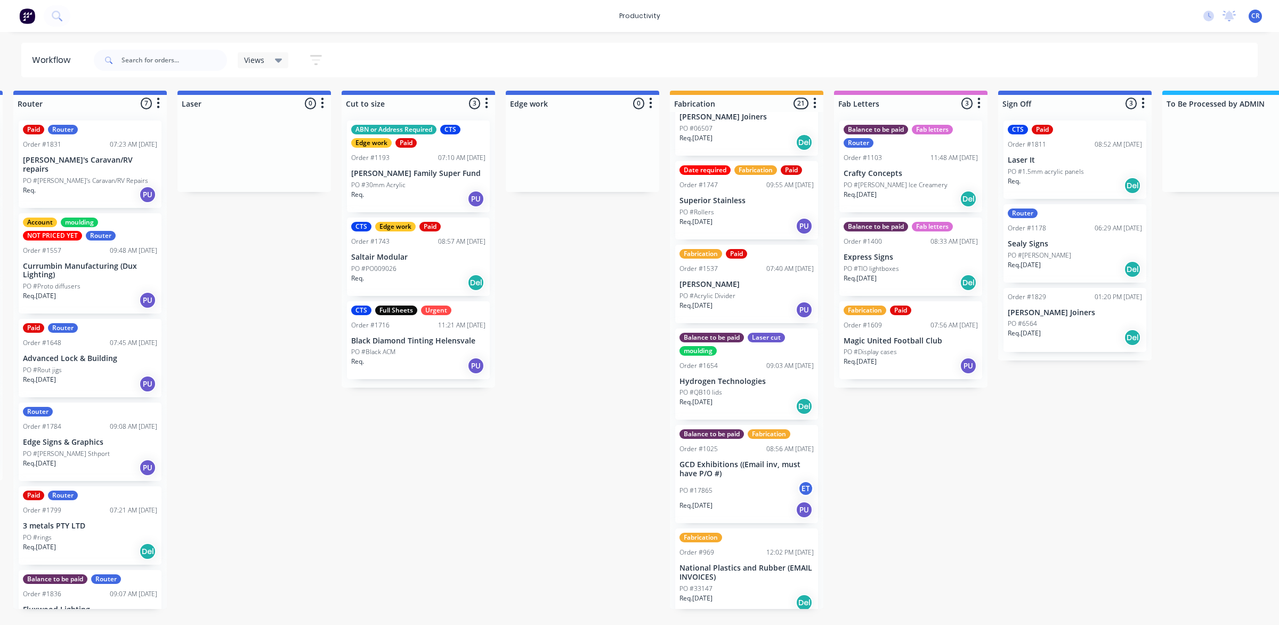
scroll to position [1357, 0]
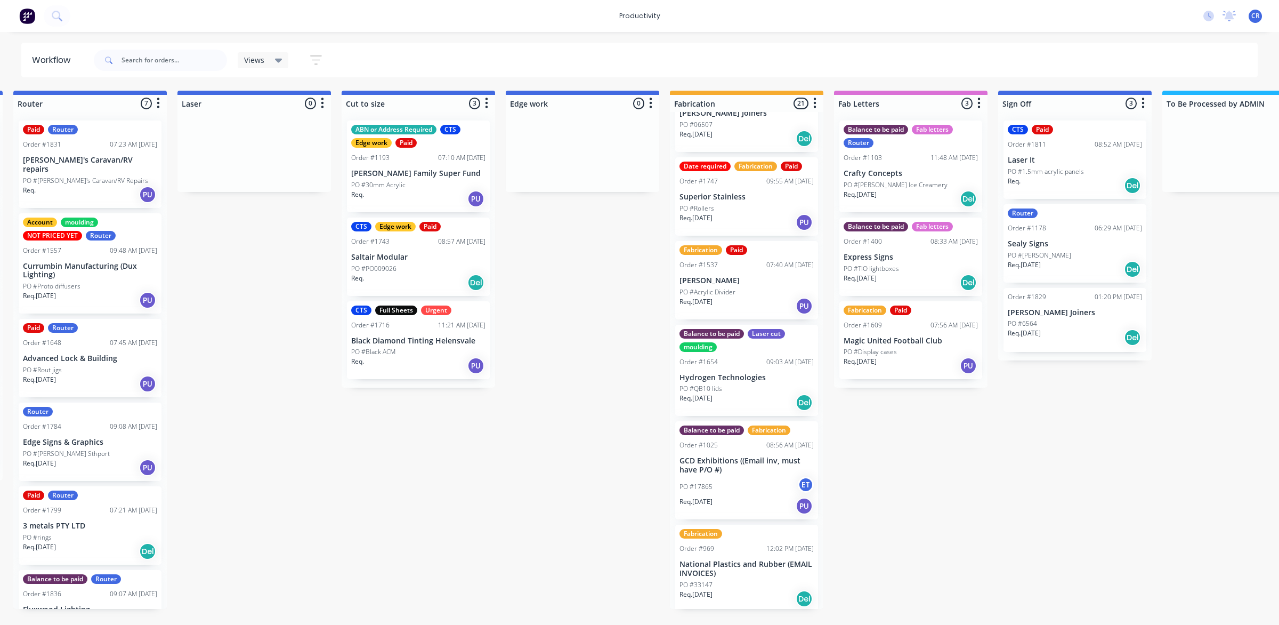
click at [750, 480] on div "PO #17865 ET" at bounding box center [747, 487] width 134 height 20
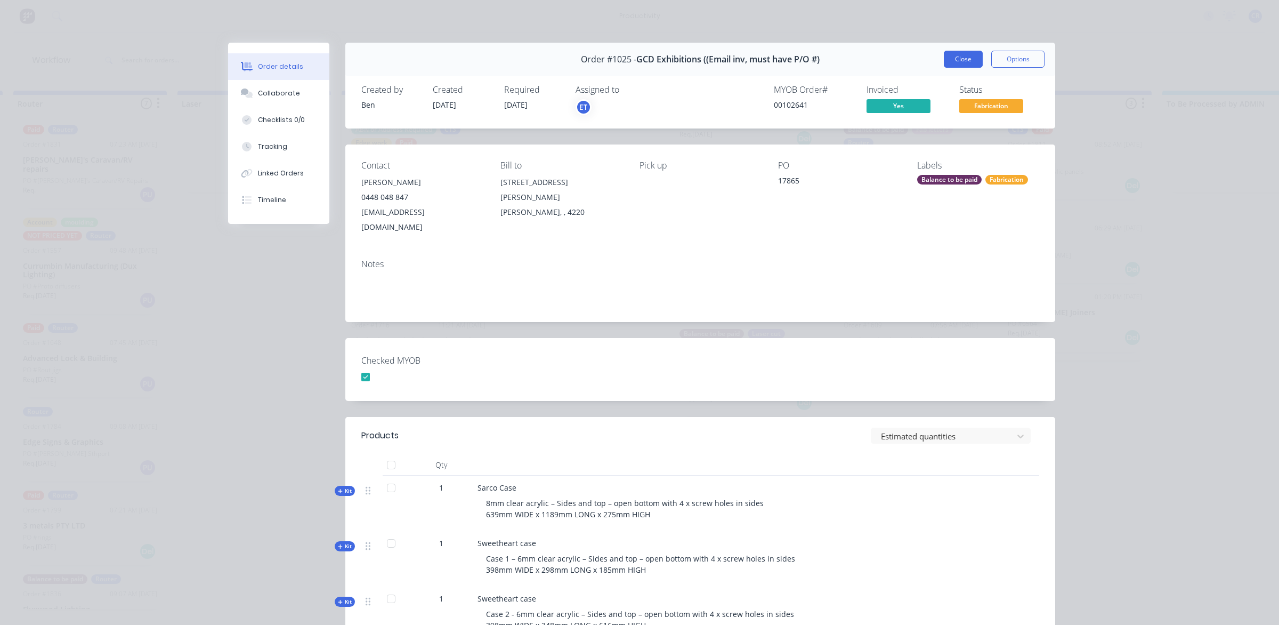
click at [958, 59] on button "Close" at bounding box center [963, 59] width 39 height 17
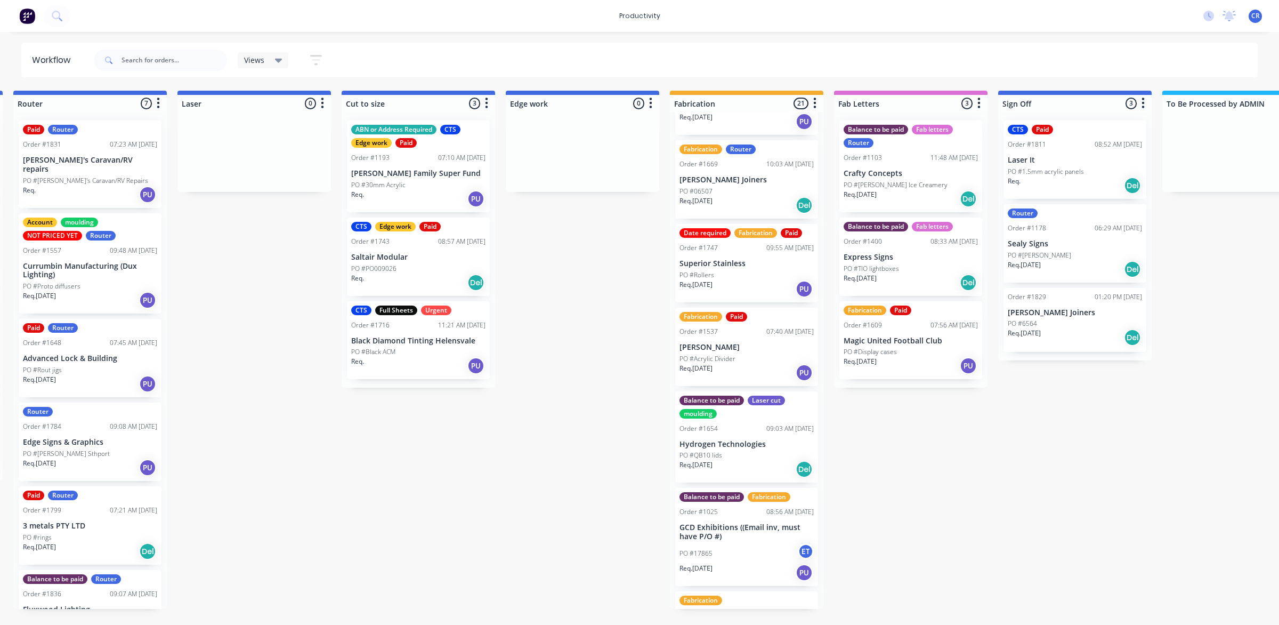
click at [745, 588] on div "Fabrication Paid Order #1777 07:56 AM 07/10/25 Baumgart Builders PO #6mm acryli…" at bounding box center [747, 360] width 154 height 497
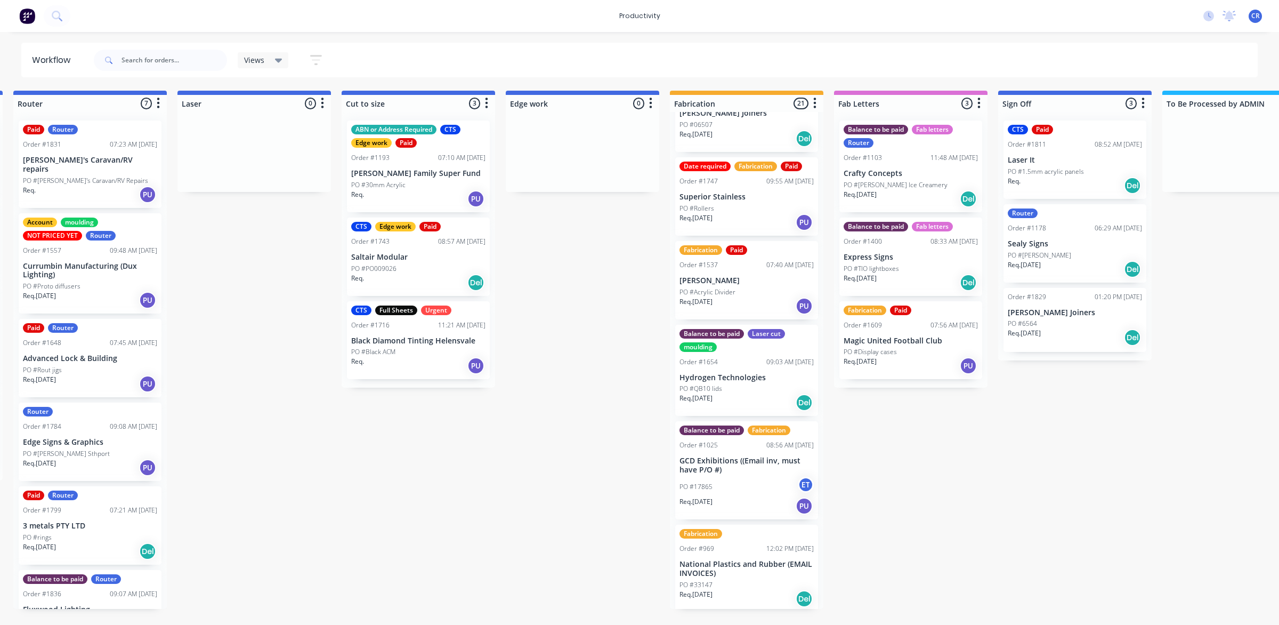
click at [745, 561] on p "National Plastics and Rubber (EMAIL INVOICES)" at bounding box center [747, 569] width 134 height 18
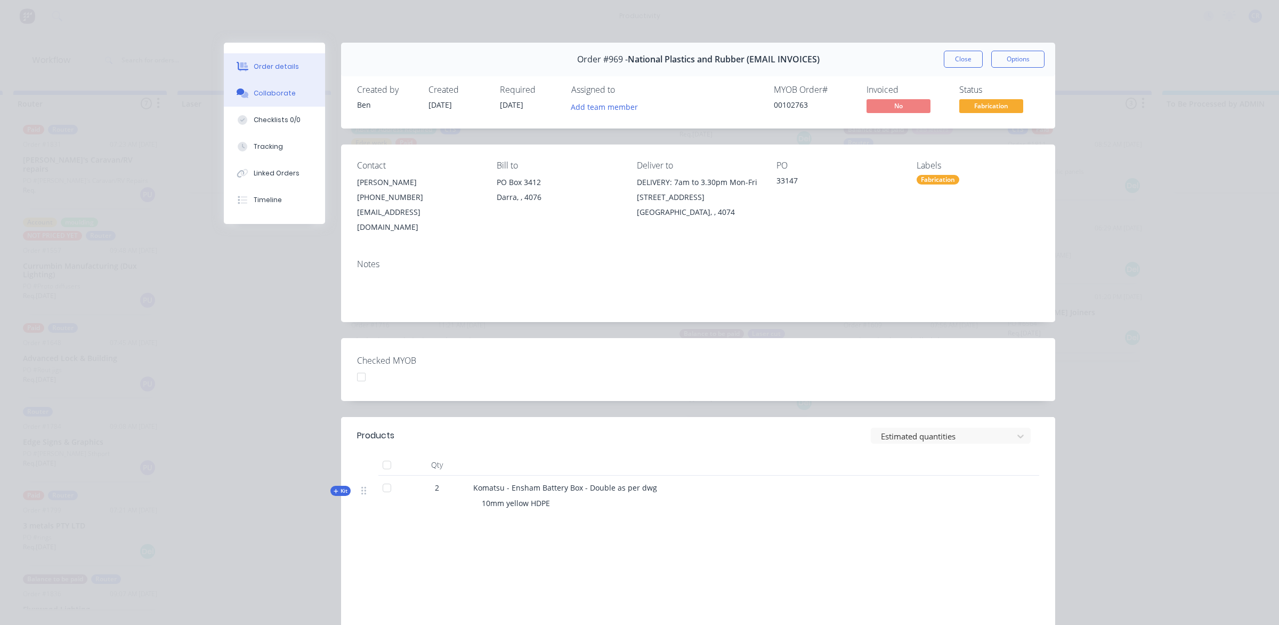
click at [276, 94] on div "Collaborate" at bounding box center [275, 93] width 42 height 10
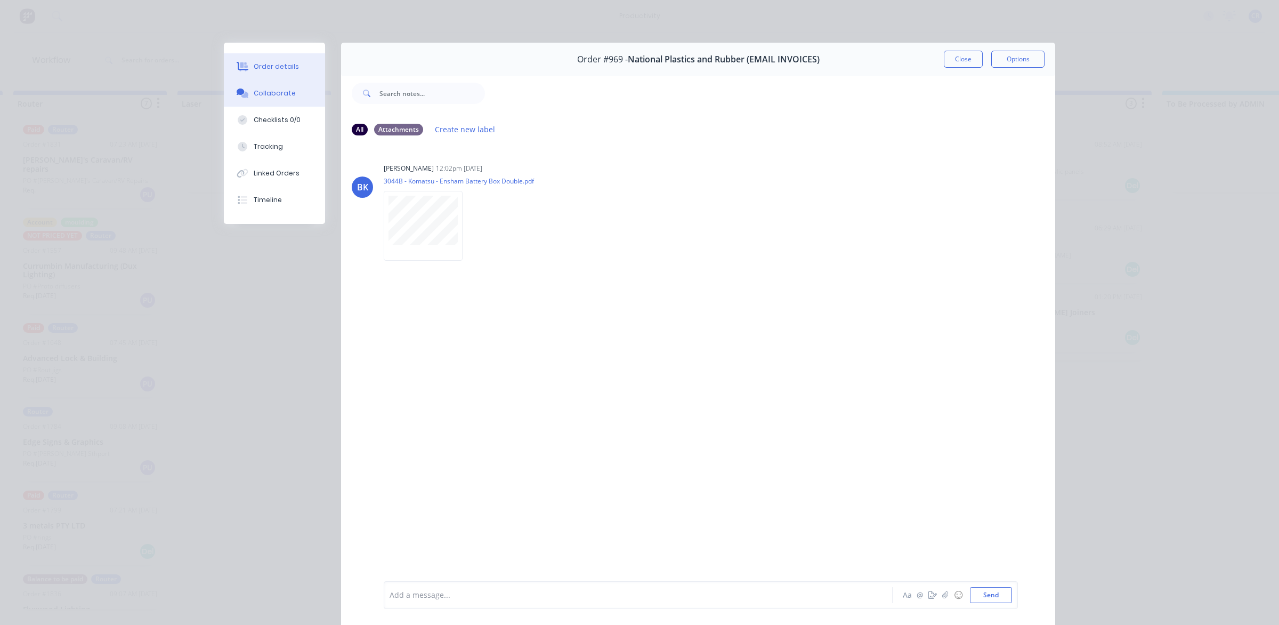
click at [254, 54] on button "Order details" at bounding box center [274, 66] width 101 height 27
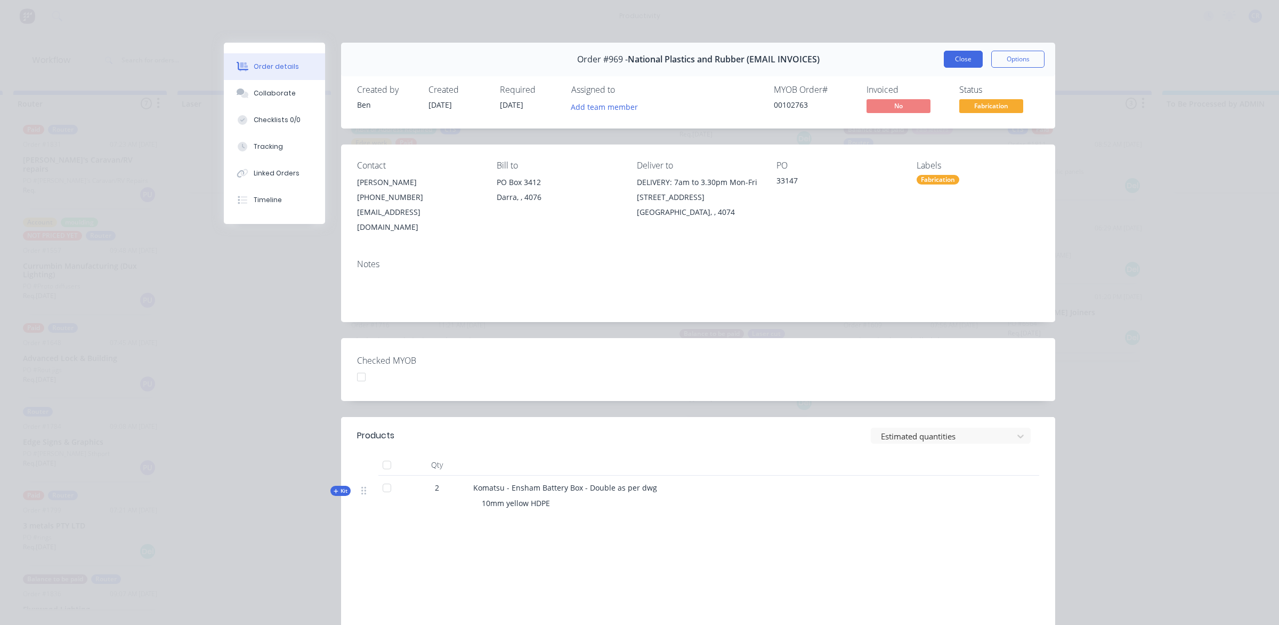
click at [957, 60] on button "Close" at bounding box center [963, 59] width 39 height 17
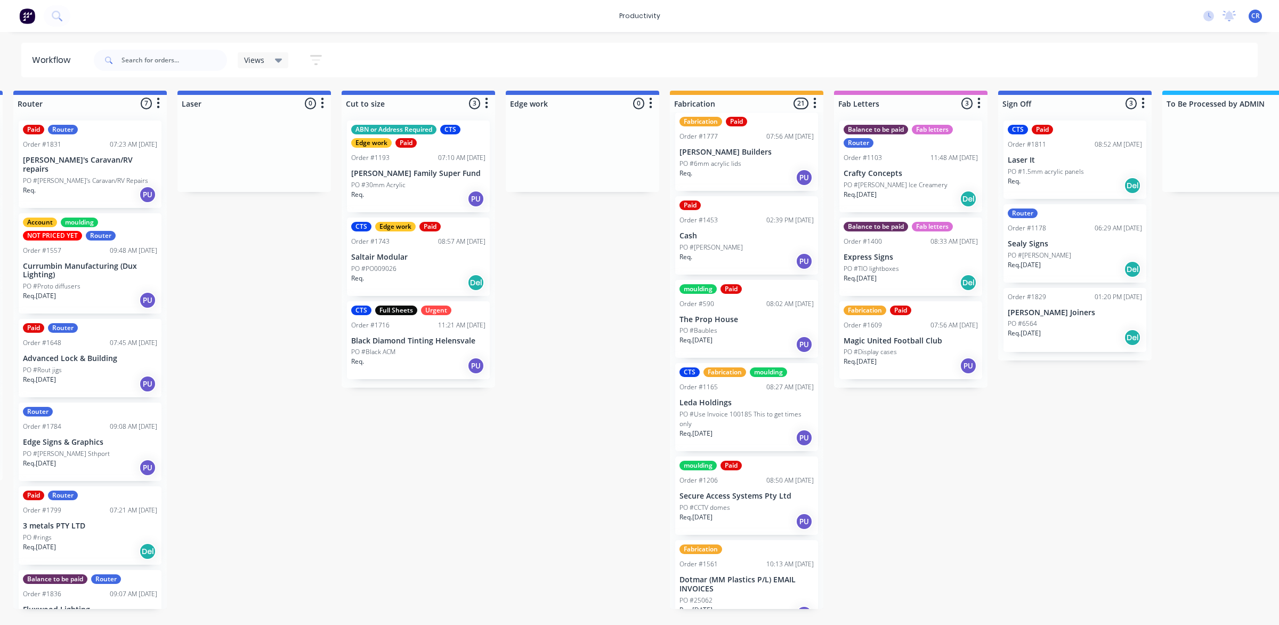
scroll to position [0, 0]
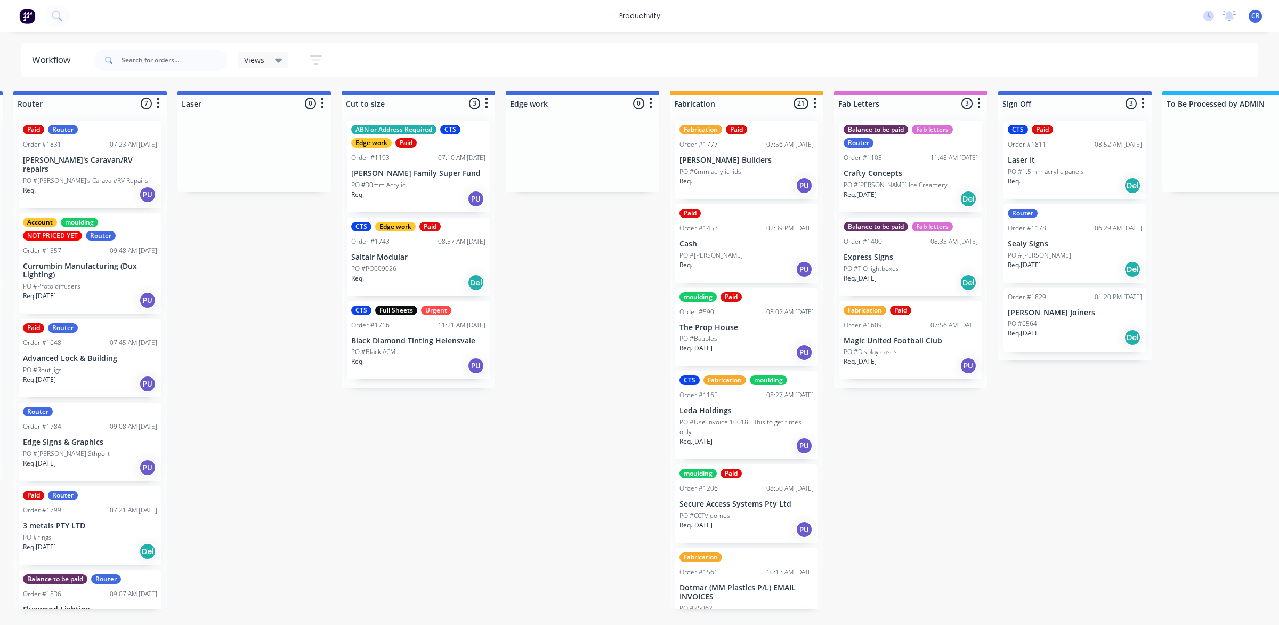
click at [749, 160] on p "[PERSON_NAME] Builders" at bounding box center [747, 160] width 134 height 9
